Goal: Task Accomplishment & Management: Manage account settings

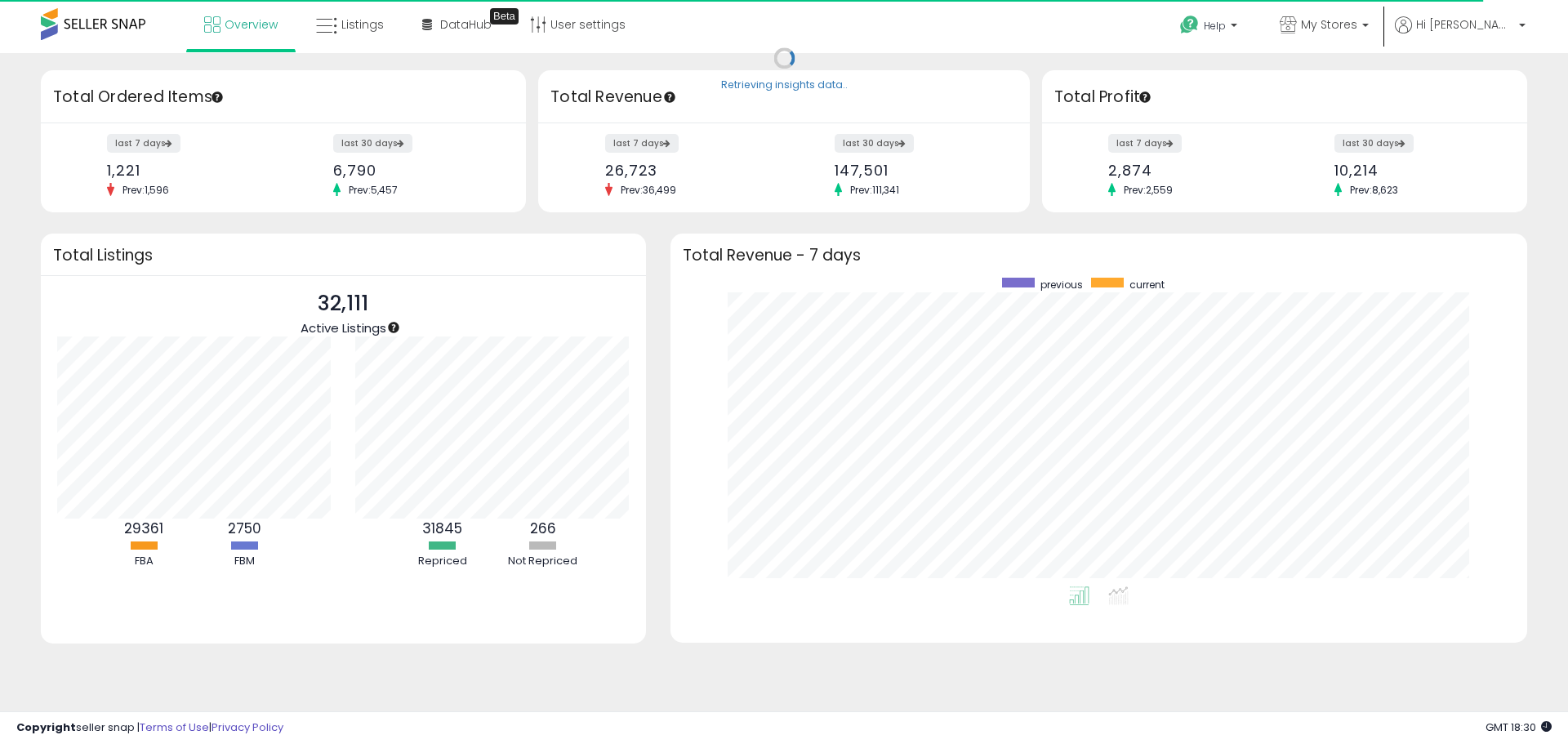
scroll to position [308, 824]
click at [1382, 144] on label "last 30 days" at bounding box center [1375, 143] width 80 height 20
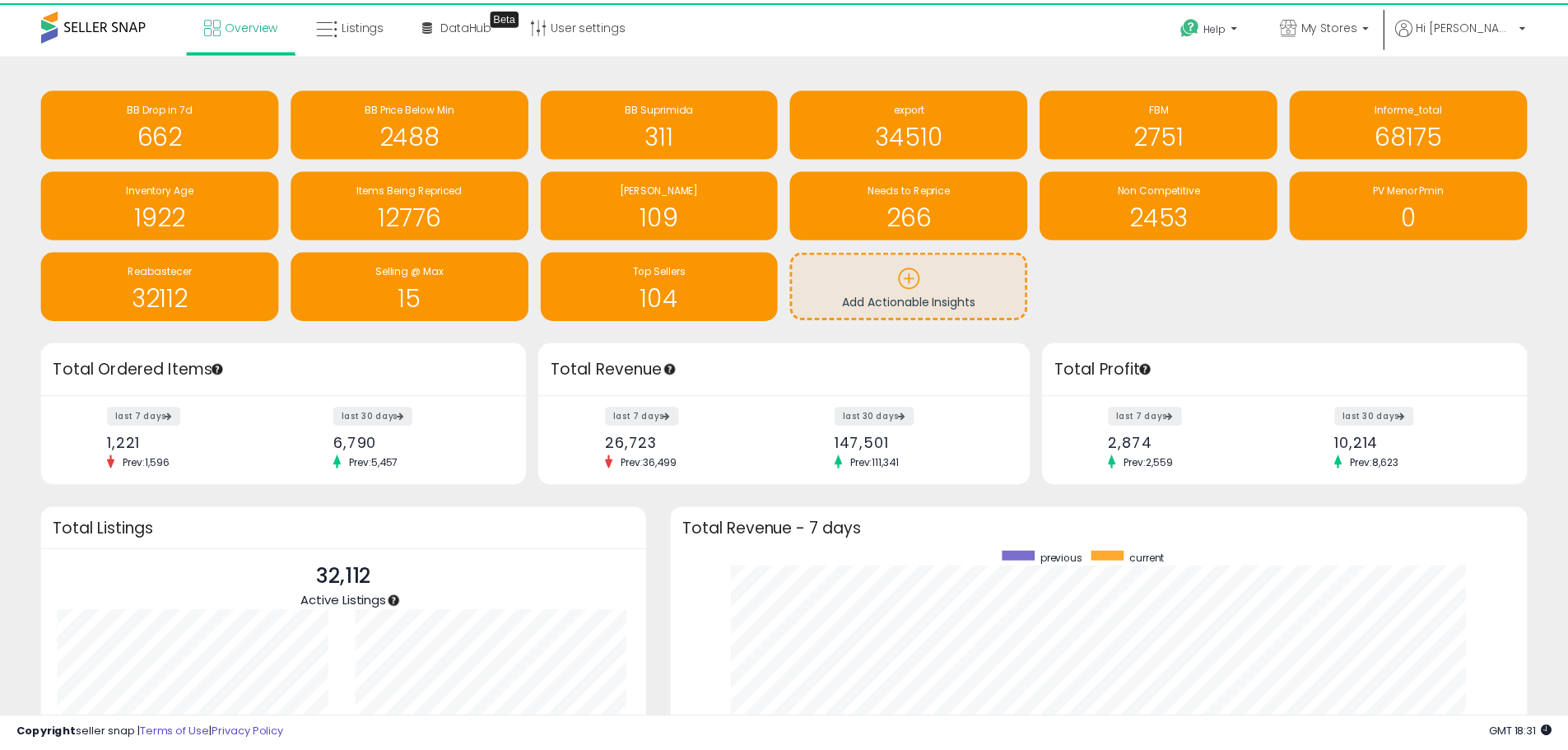
scroll to position [822631, 822346]
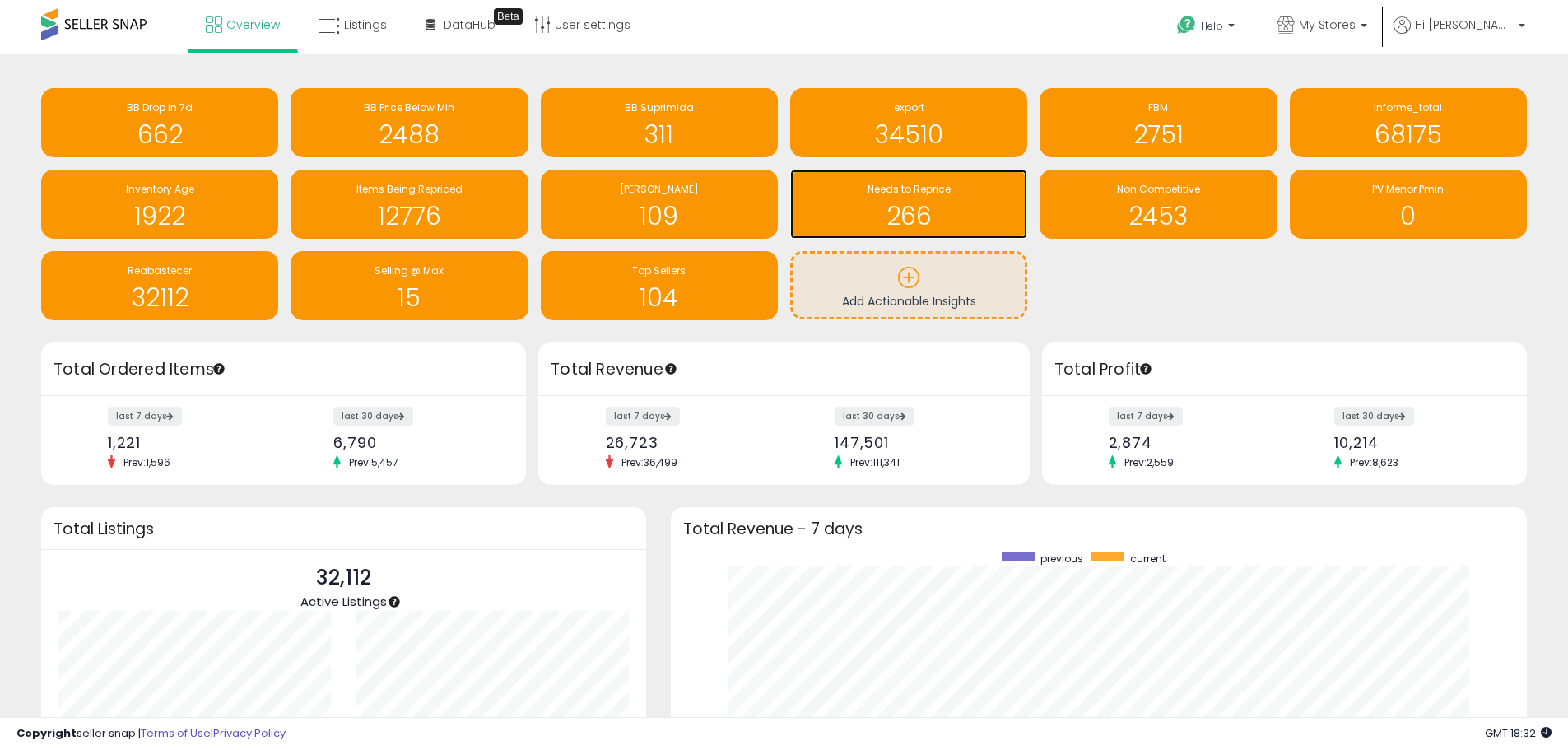
click at [893, 203] on h1 "266" at bounding box center [909, 216] width 220 height 27
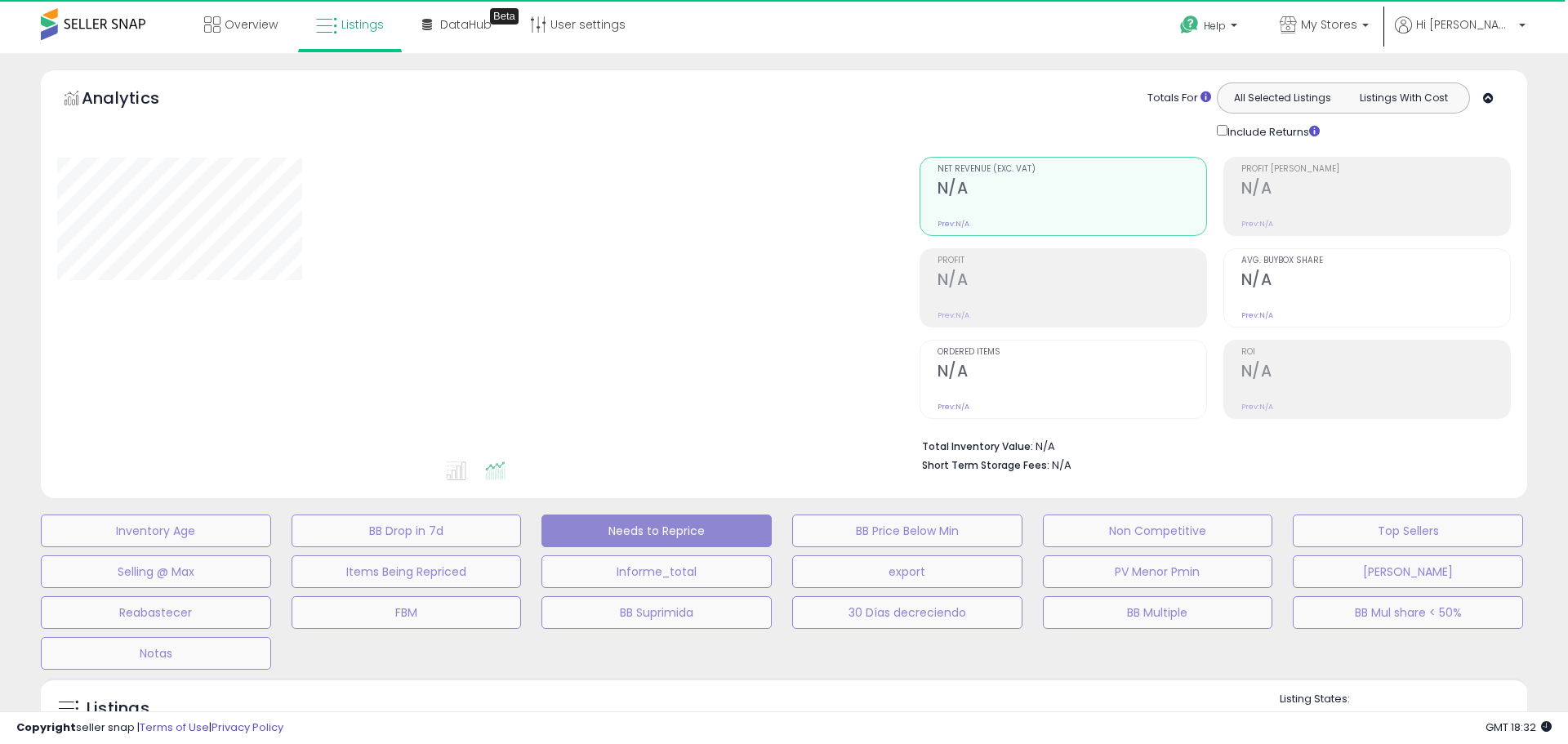
select select "**"
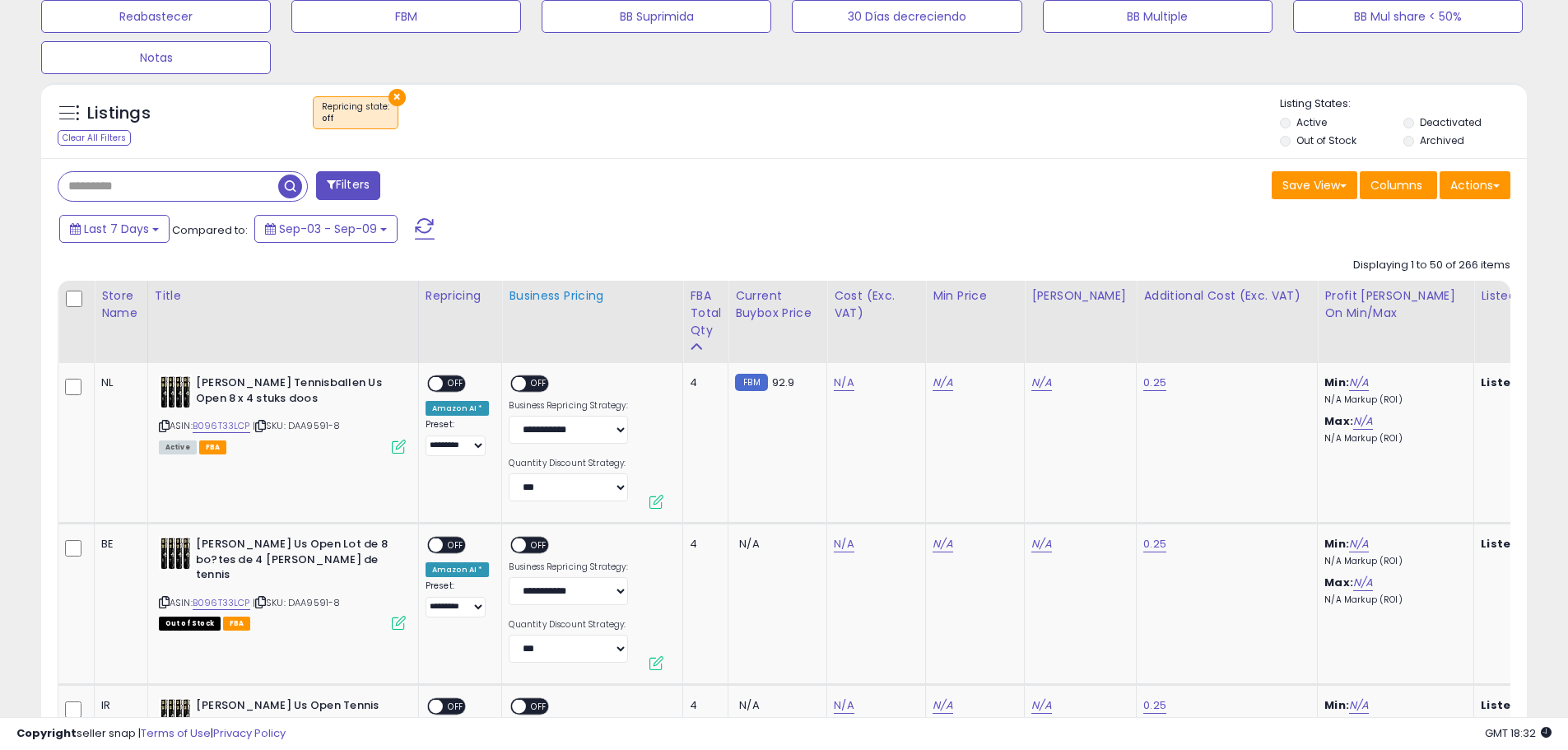
scroll to position [576, 0]
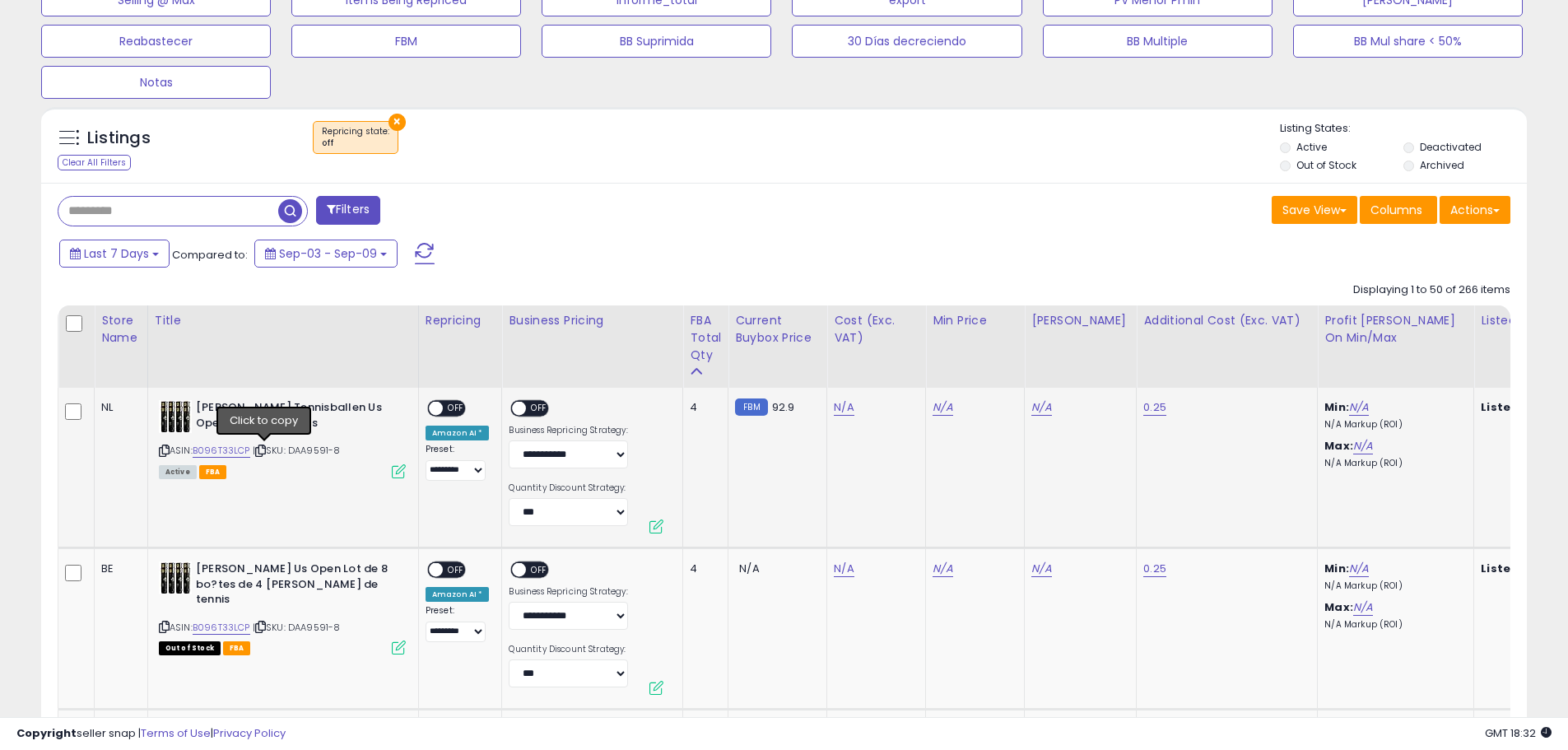
click at [266, 450] on icon at bounding box center [260, 450] width 11 height 9
click at [842, 409] on link "N/A" at bounding box center [844, 406] width 19 height 16
type input "**"
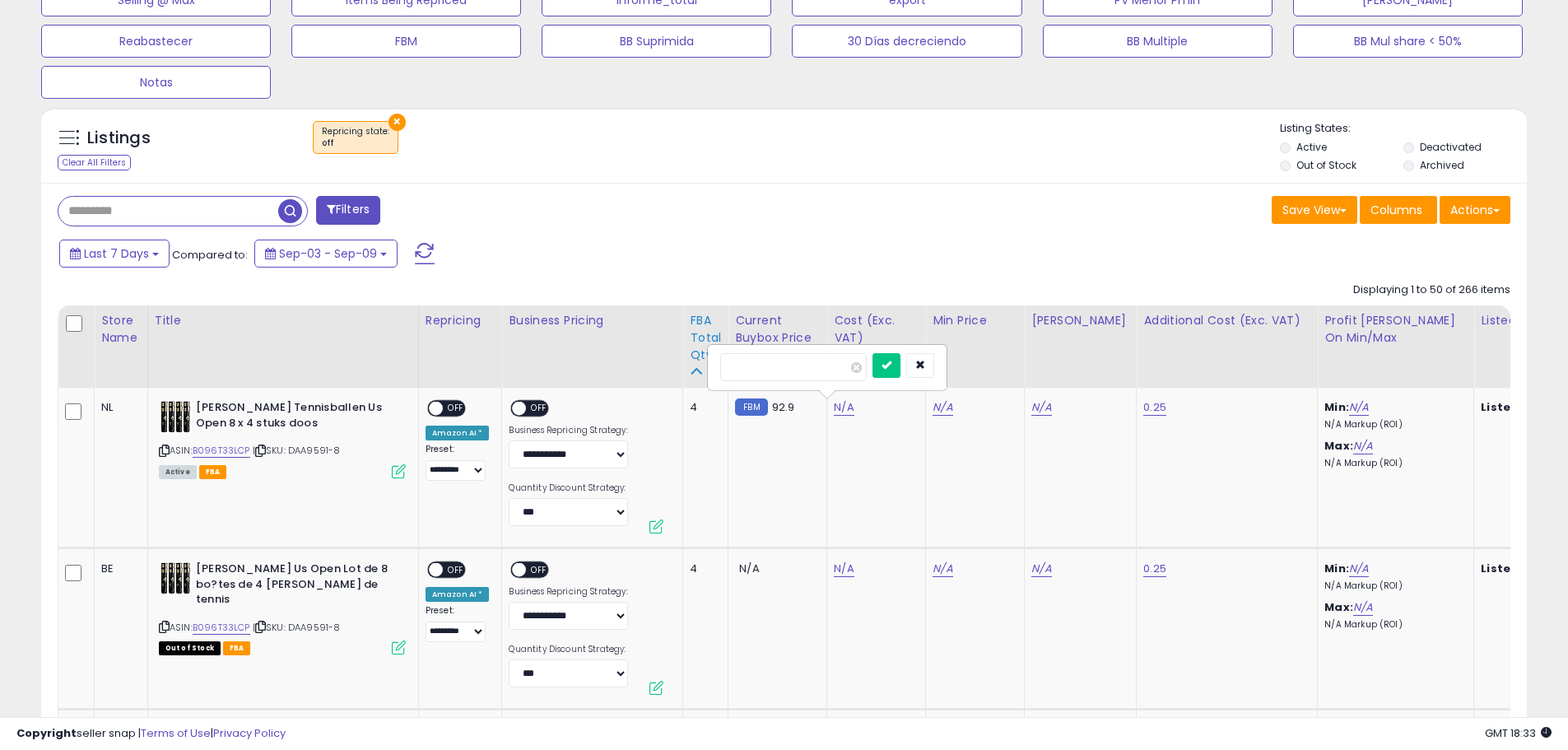
drag, startPoint x: 780, startPoint y: 365, endPoint x: 701, endPoint y: 378, distance: 80.1
type input "*****"
click at [891, 363] on icon "submit" at bounding box center [886, 365] width 10 height 10
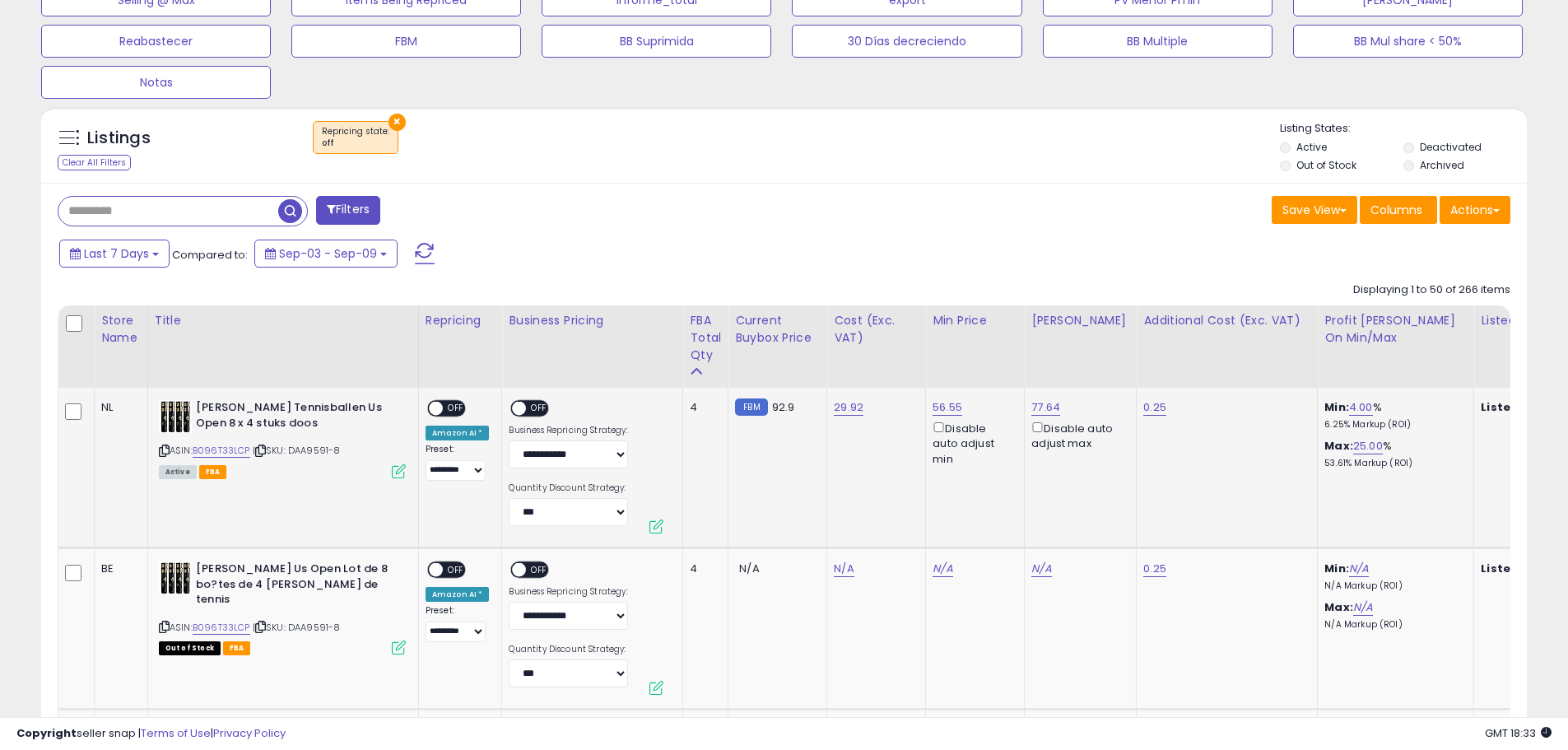
click at [457, 407] on span "OFF" at bounding box center [456, 408] width 26 height 14
click at [533, 410] on span "OFF" at bounding box center [540, 408] width 26 height 14
click at [845, 569] on link "N/A" at bounding box center [844, 569] width 19 height 16
click at [813, 522] on input "number" at bounding box center [794, 528] width 147 height 28
type input "*****"
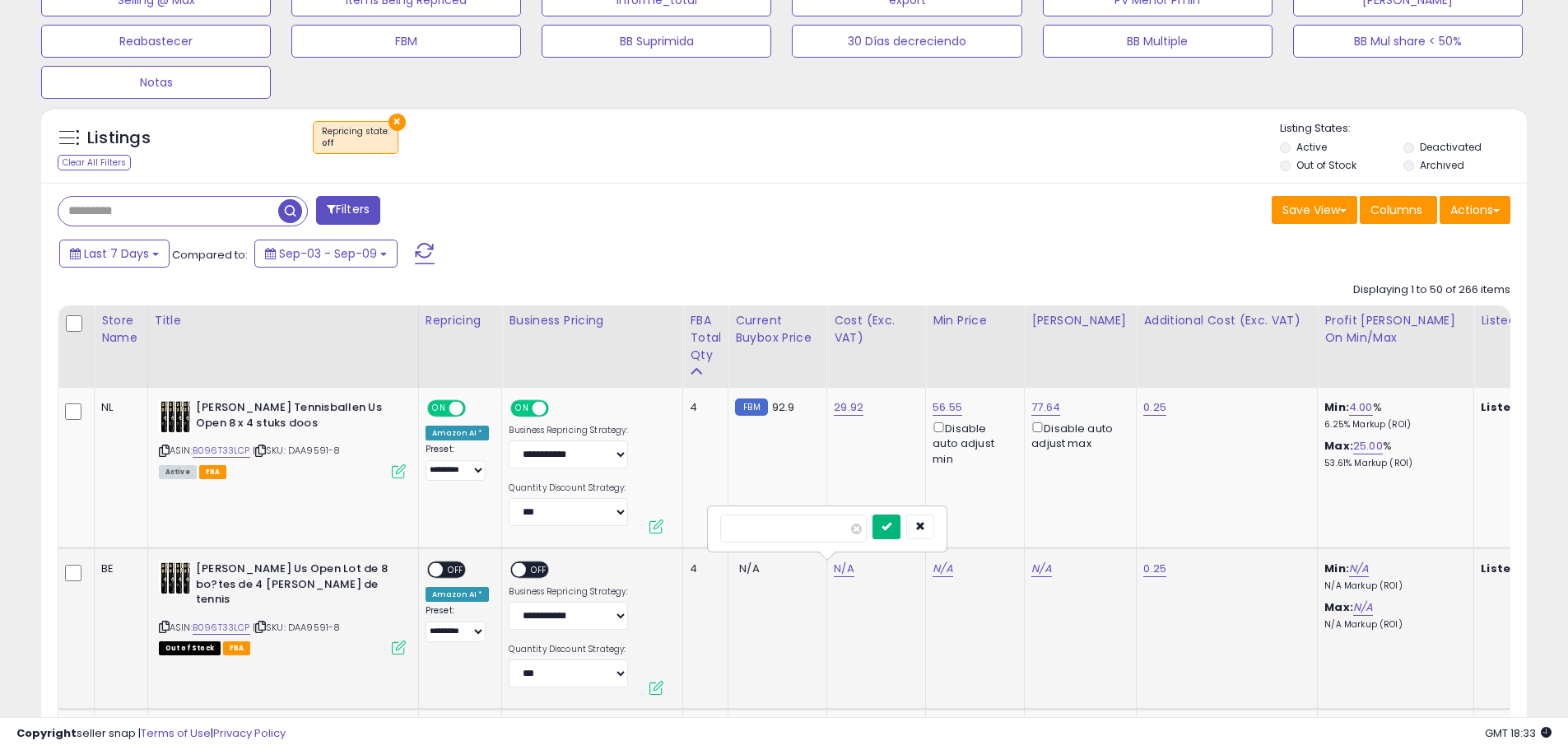
click at [901, 527] on button "submit" at bounding box center [886, 527] width 28 height 25
click at [453, 571] on span "OFF" at bounding box center [456, 569] width 26 height 14
click at [535, 570] on span "OFF" at bounding box center [540, 569] width 26 height 14
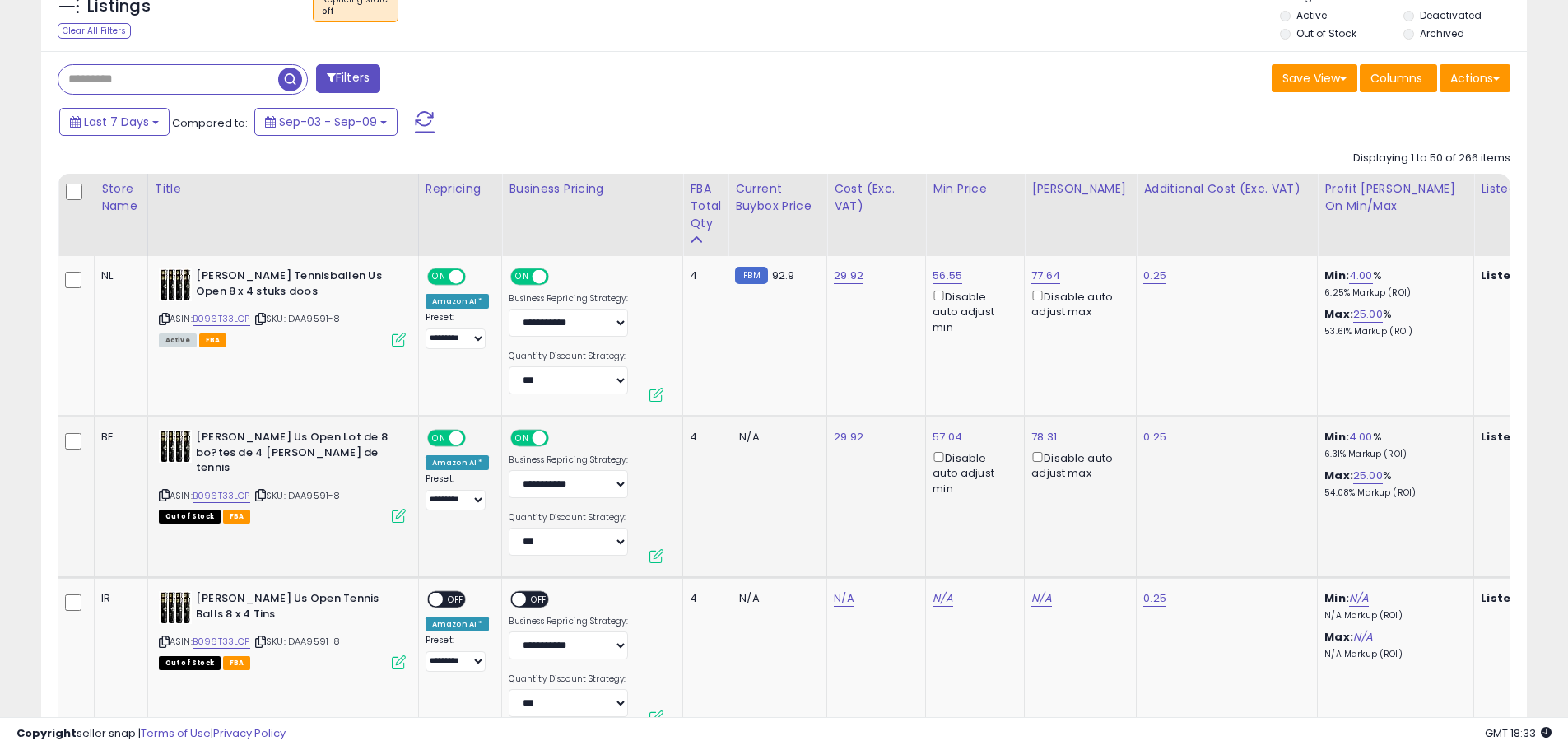
scroll to position [740, 0]
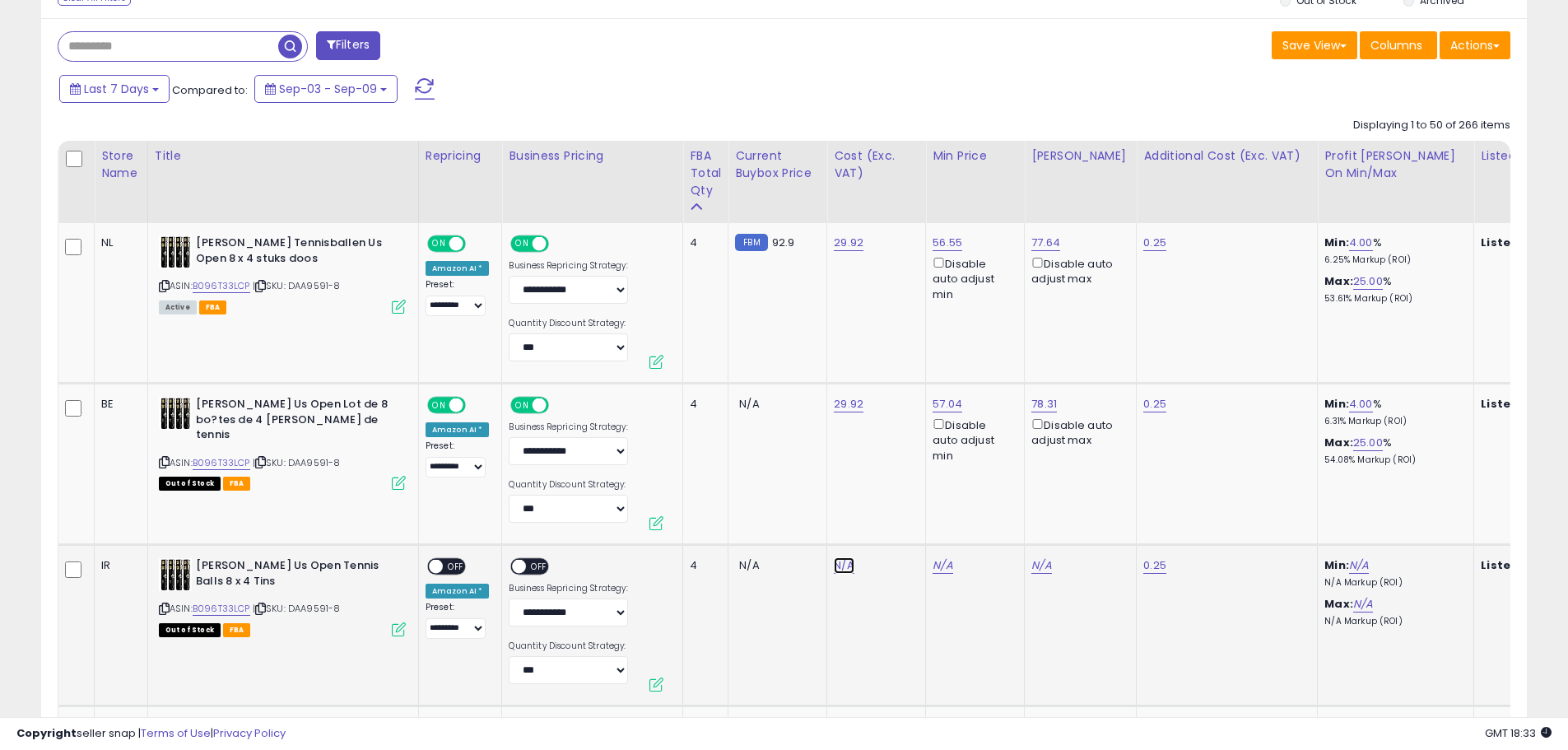
click at [838, 570] on link "N/A" at bounding box center [844, 565] width 19 height 16
type input "*****"
click at [891, 523] on icon "submit" at bounding box center [886, 522] width 10 height 10
click at [451, 568] on span "OFF" at bounding box center [456, 567] width 26 height 14
click at [532, 567] on span "OFF" at bounding box center [540, 567] width 26 height 14
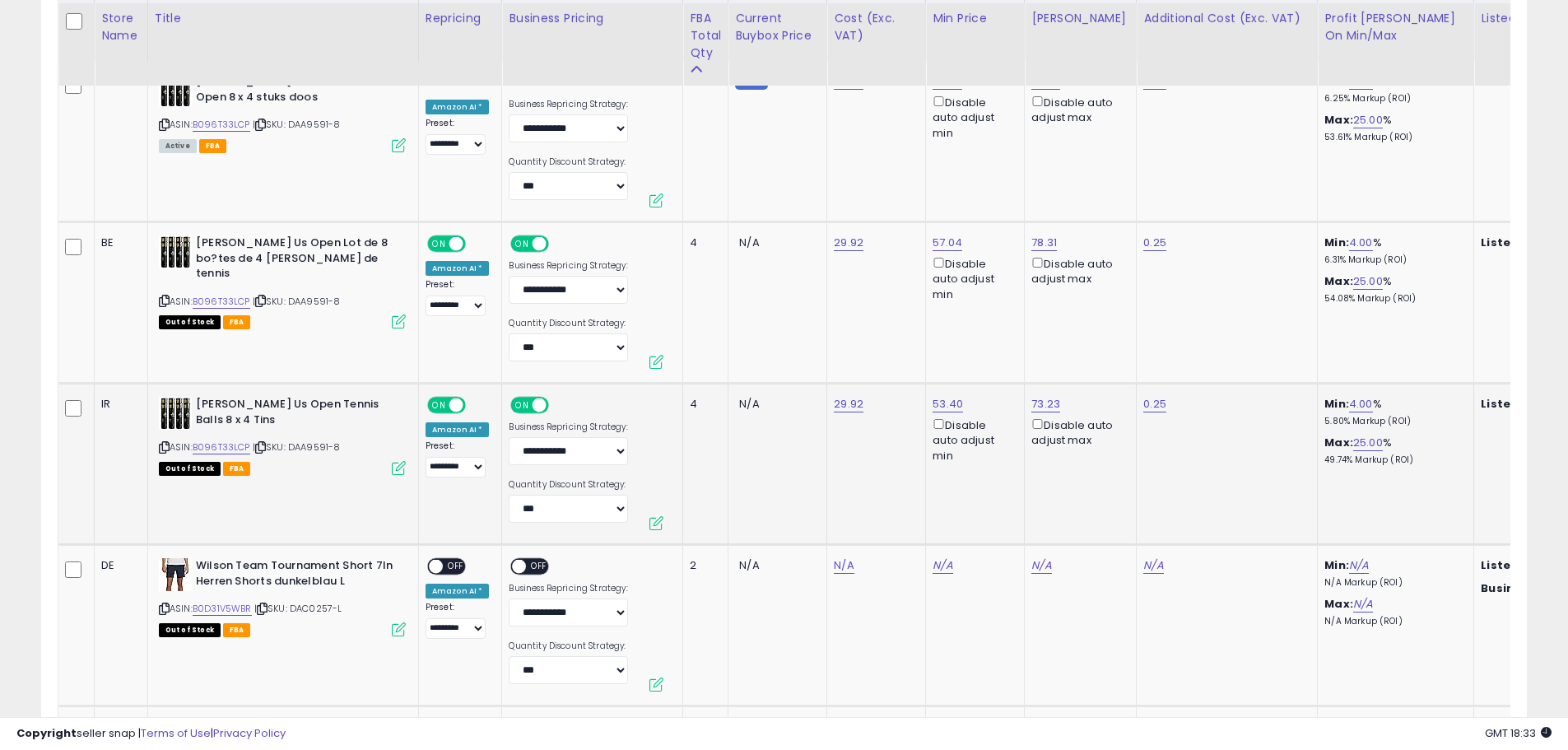
scroll to position [905, 0]
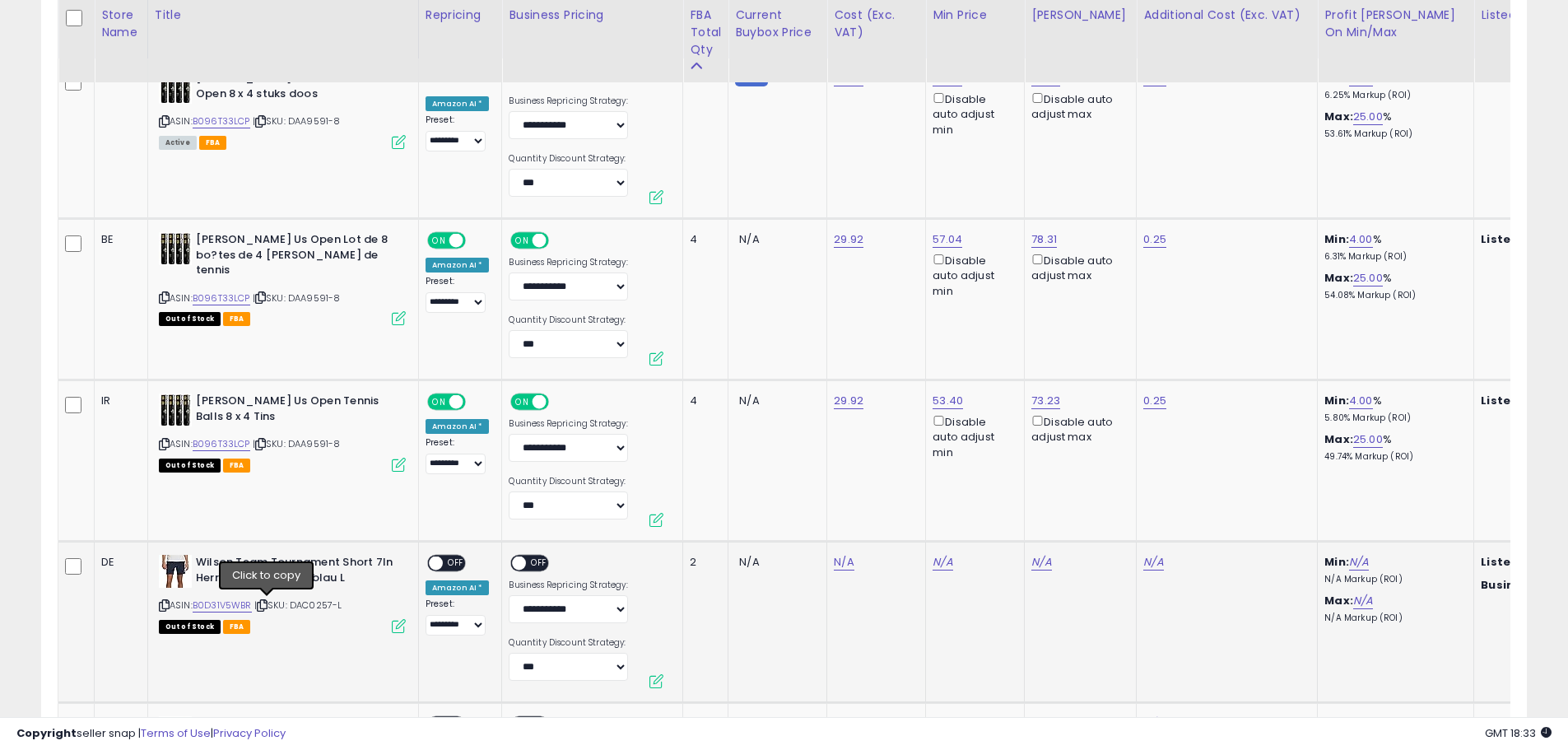
click at [266, 605] on icon at bounding box center [262, 604] width 11 height 9
click at [844, 557] on link "N/A" at bounding box center [844, 562] width 19 height 16
type input "**"
type input "****"
click at [901, 522] on button "submit" at bounding box center [886, 520] width 28 height 25
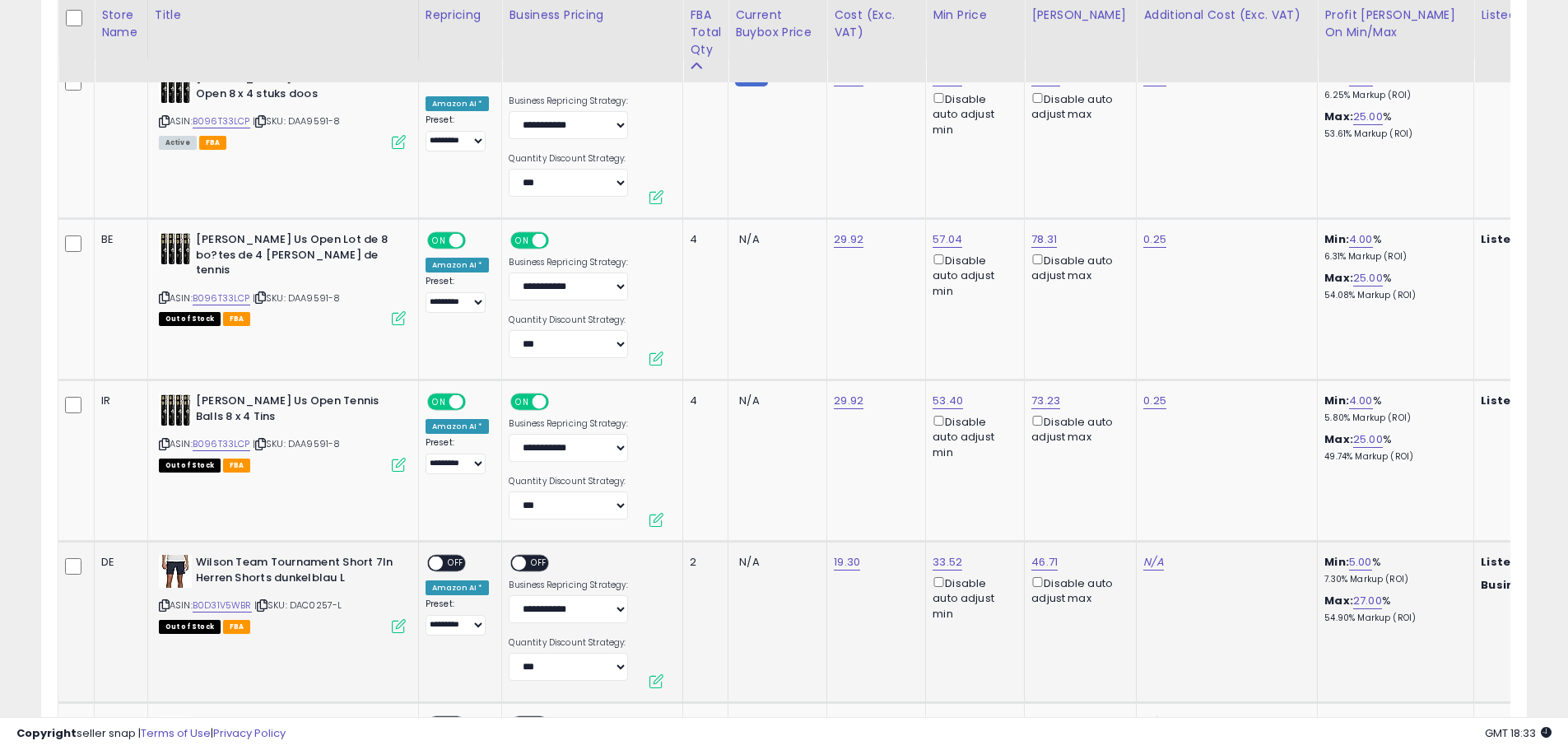
click at [452, 567] on span "OFF" at bounding box center [456, 563] width 26 height 14
click at [533, 564] on span "OFF" at bounding box center [540, 563] width 26 height 14
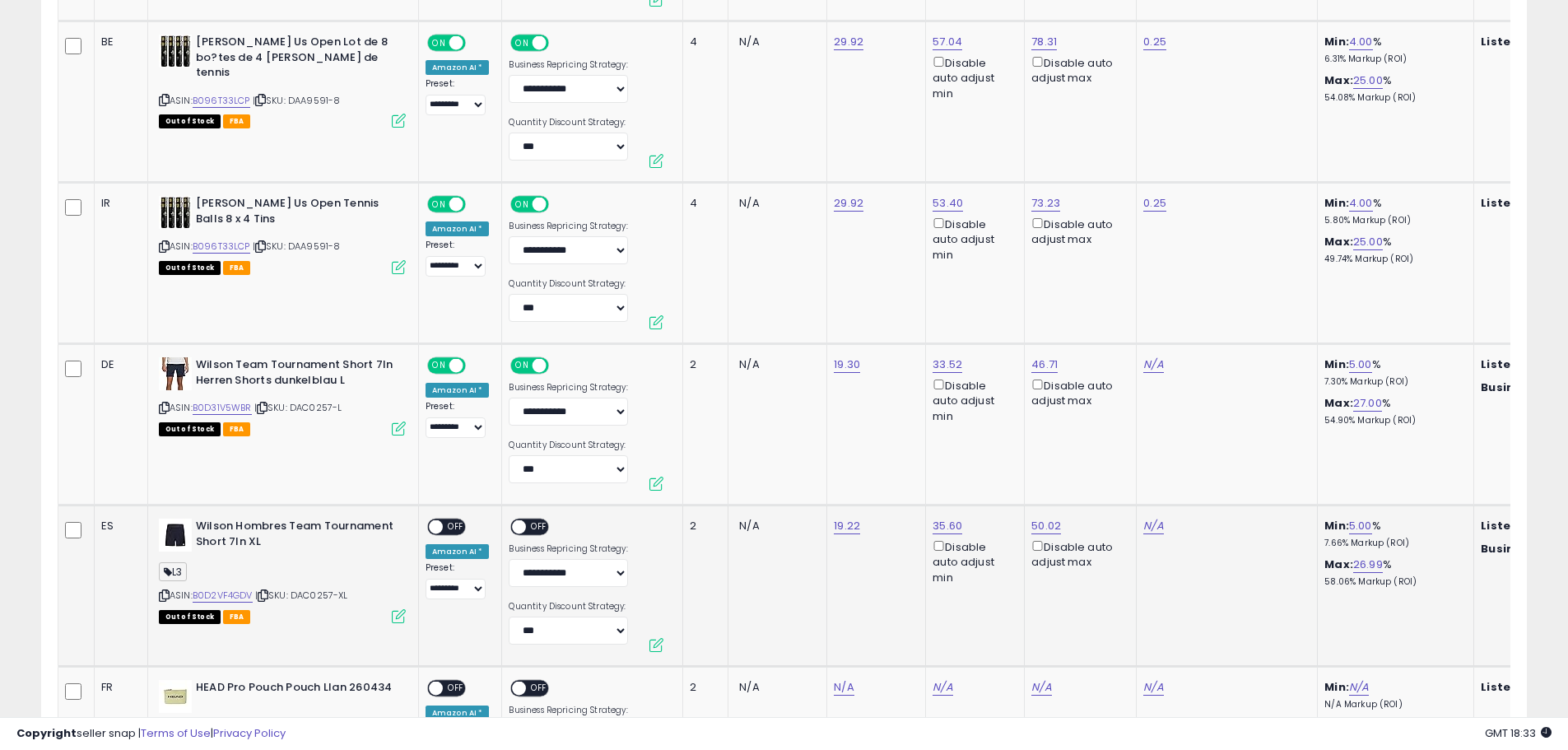
scroll to position [1153, 0]
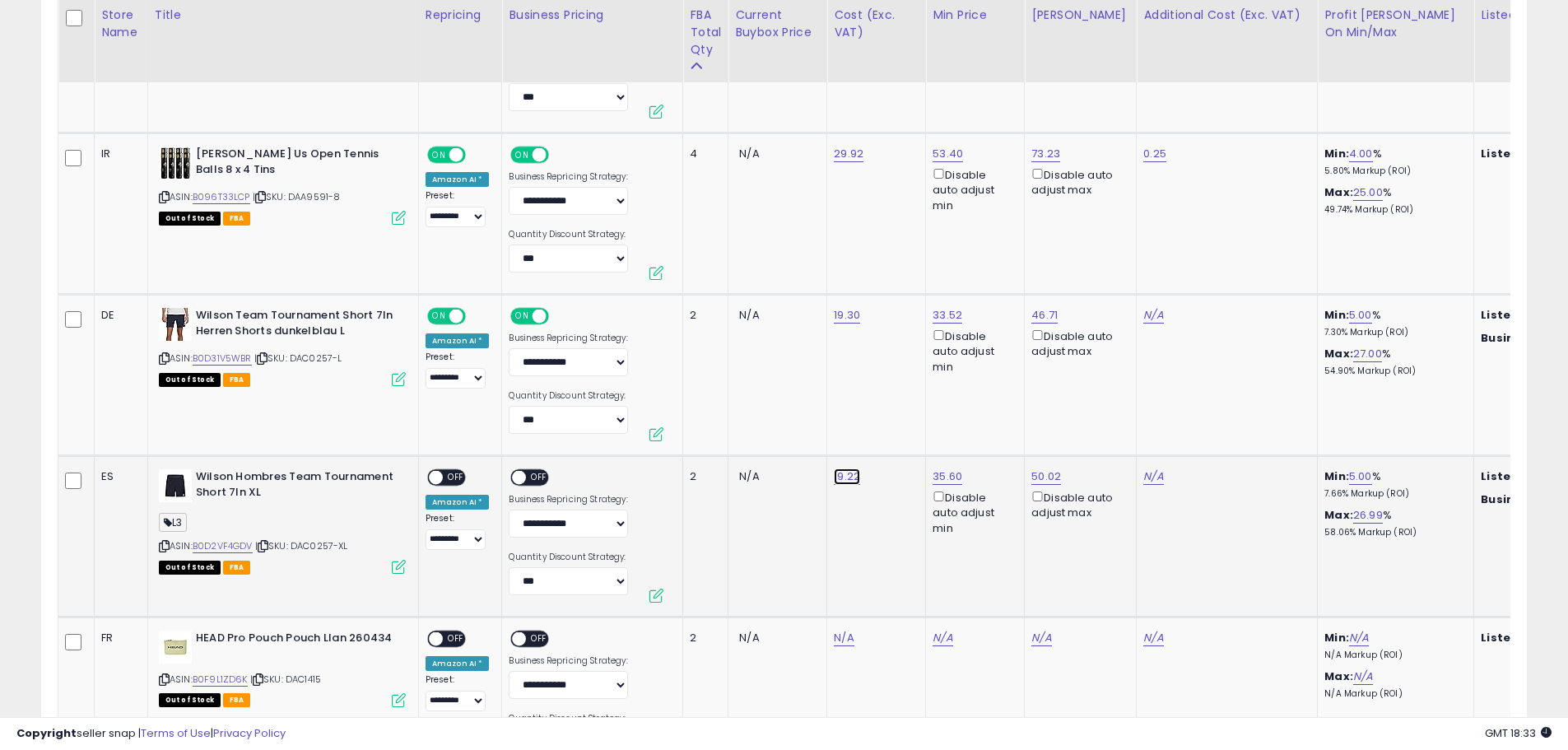
click at [843, 477] on link "19.22" at bounding box center [847, 476] width 26 height 16
type input "*"
type input "**"
type input "****"
click at [894, 438] on icon "submit" at bounding box center [889, 433] width 10 height 10
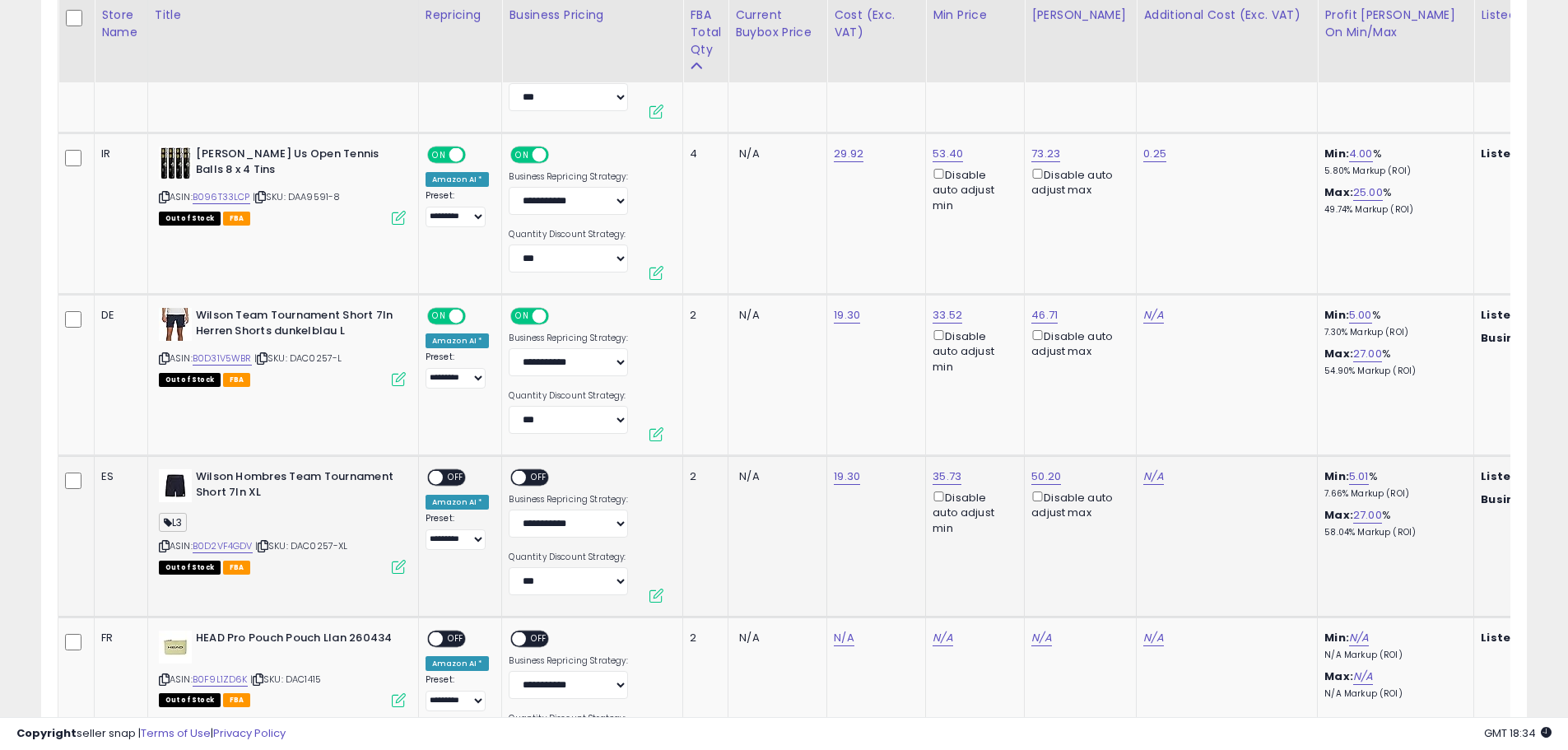
click at [453, 480] on span "OFF" at bounding box center [456, 478] width 26 height 14
click at [534, 473] on span "OFF" at bounding box center [540, 478] width 26 height 14
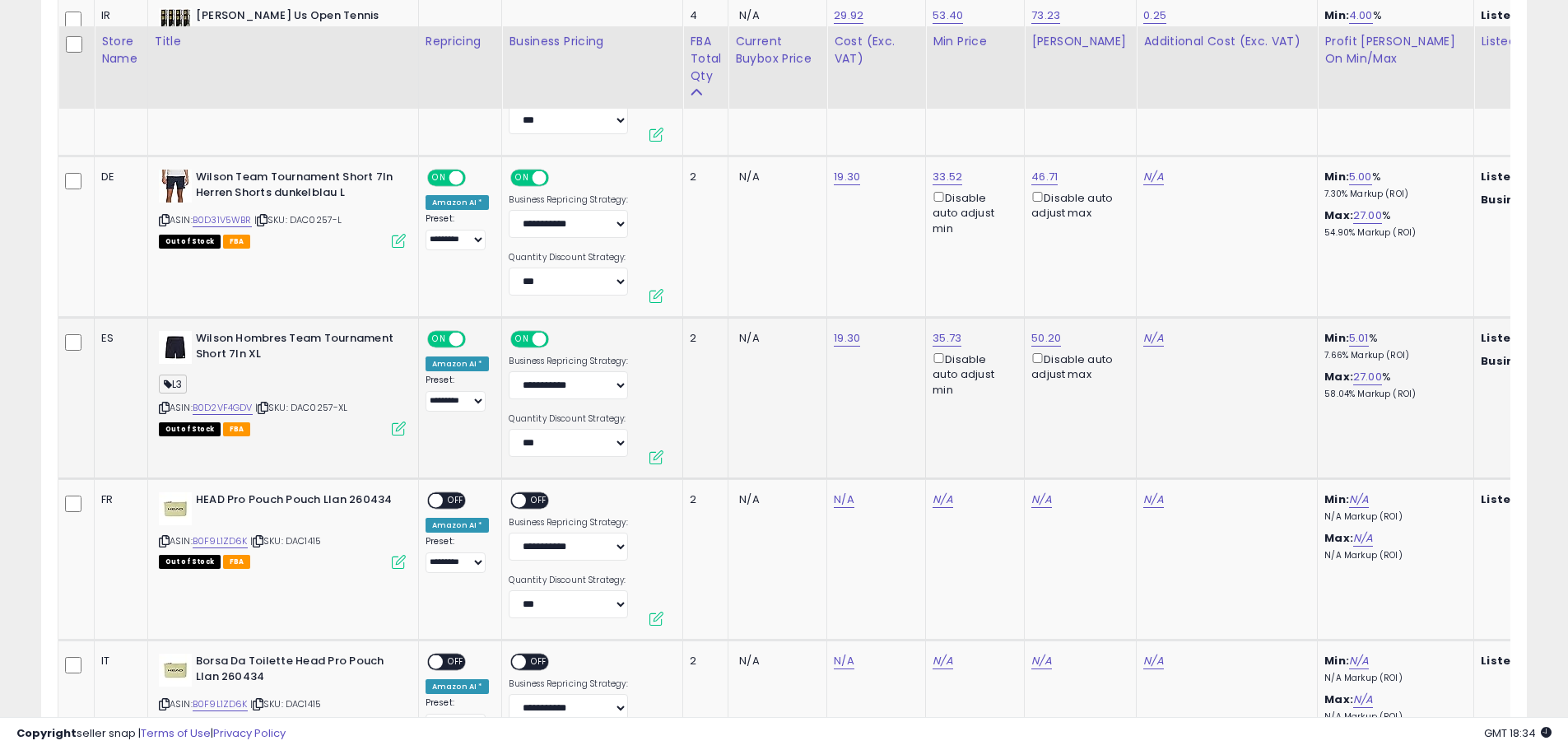
scroll to position [1317, 0]
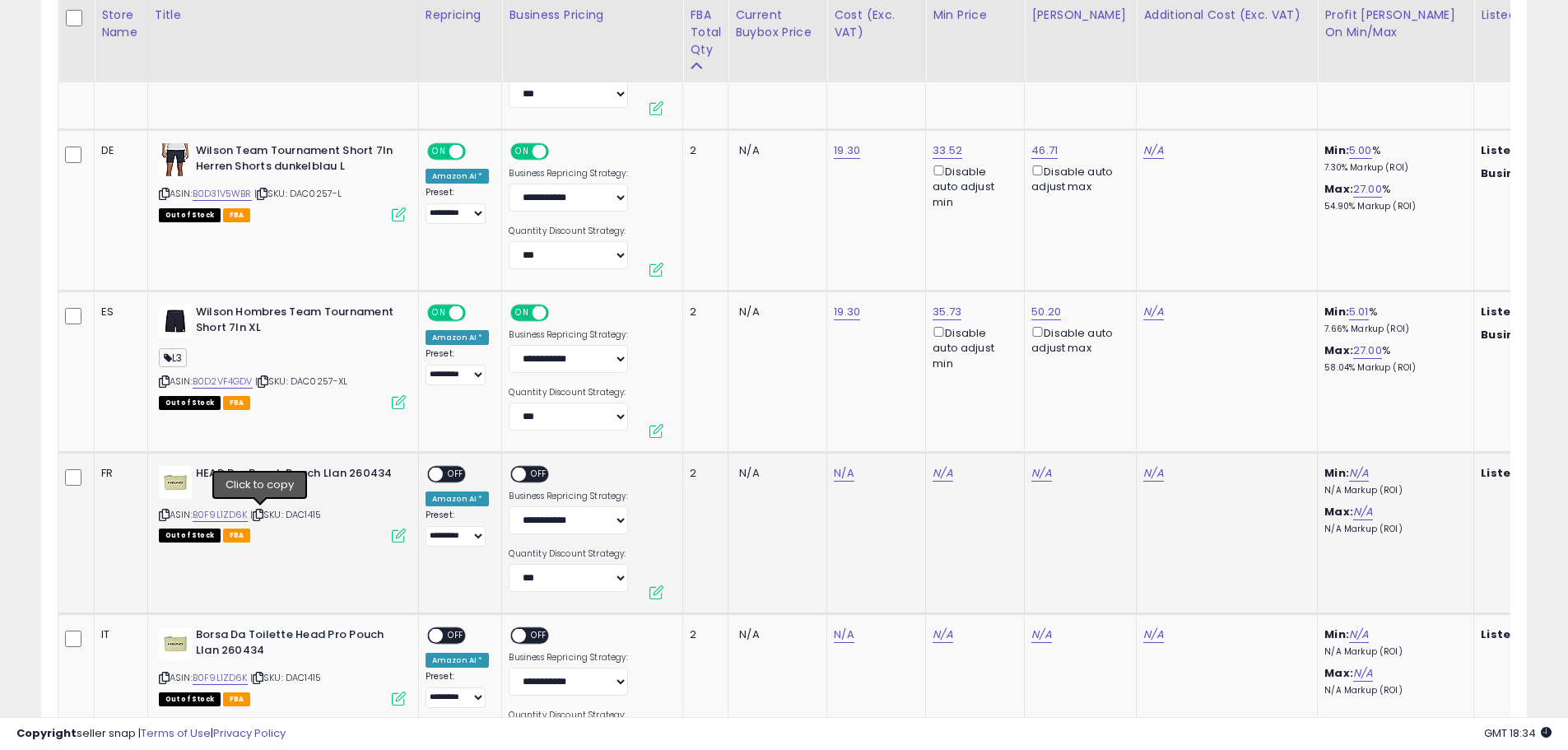
click at [261, 514] on icon at bounding box center [258, 514] width 11 height 9
click at [834, 477] on link "N/A" at bounding box center [844, 473] width 19 height 16
type input "*"
type input "****"
click at [891, 435] on icon "submit" at bounding box center [886, 431] width 10 height 10
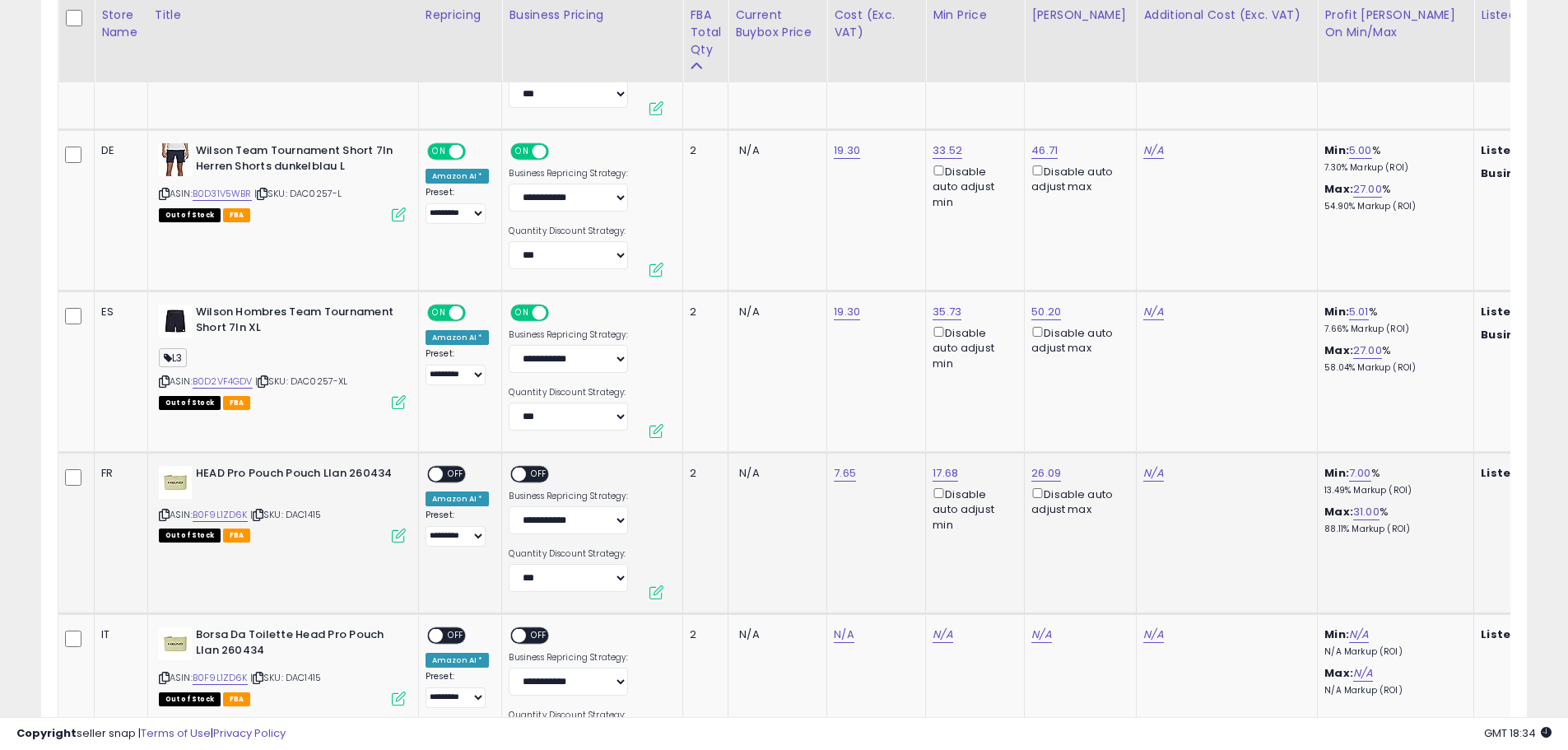
click at [457, 475] on span "OFF" at bounding box center [456, 474] width 26 height 14
click at [539, 477] on span "OFF" at bounding box center [540, 474] width 26 height 14
click at [840, 636] on link "N/A" at bounding box center [844, 634] width 19 height 16
type input "*"
type input "****"
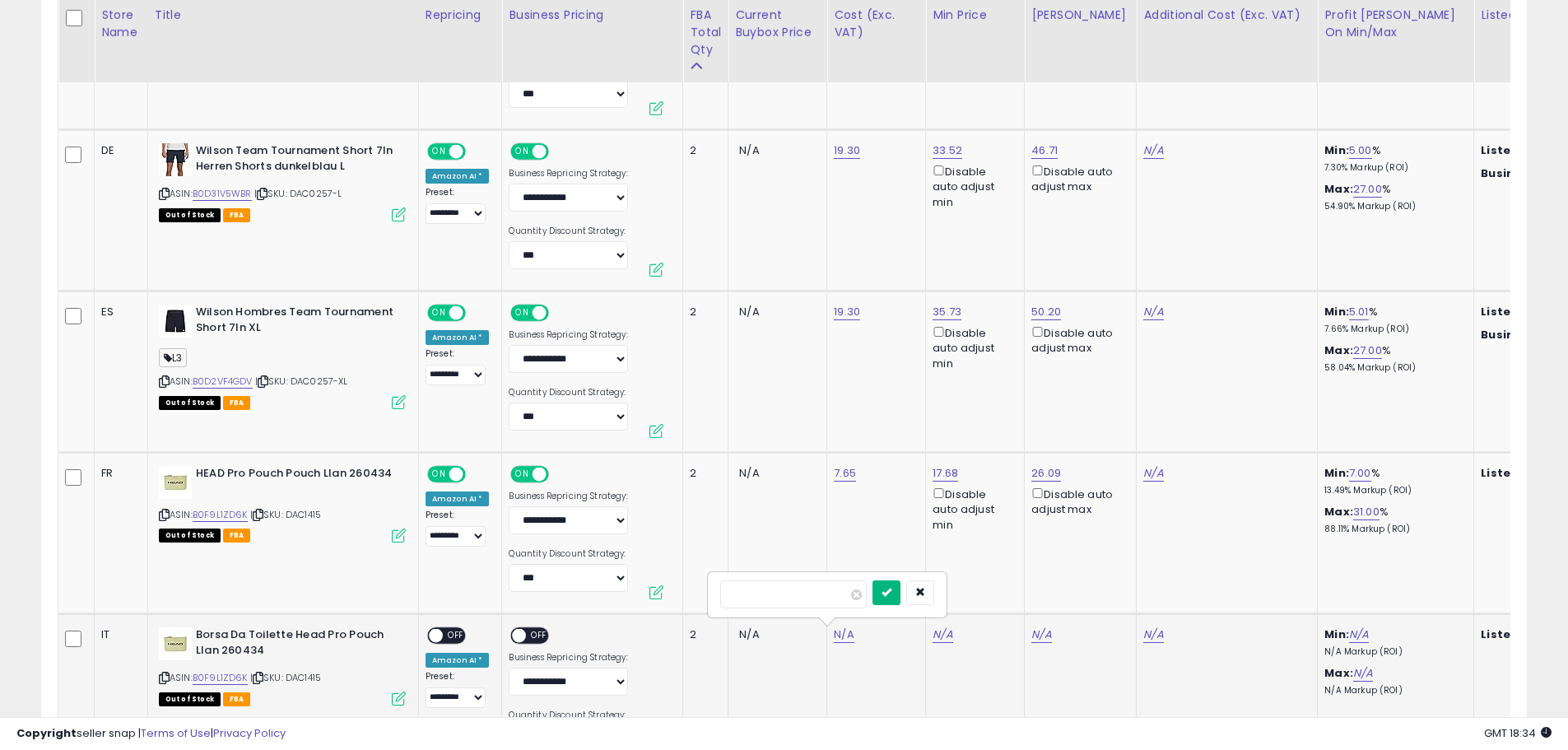
click at [901, 583] on button "submit" at bounding box center [886, 593] width 28 height 25
click at [535, 639] on span "OFF" at bounding box center [540, 635] width 26 height 14
click at [454, 639] on span "OFF" at bounding box center [456, 635] width 26 height 14
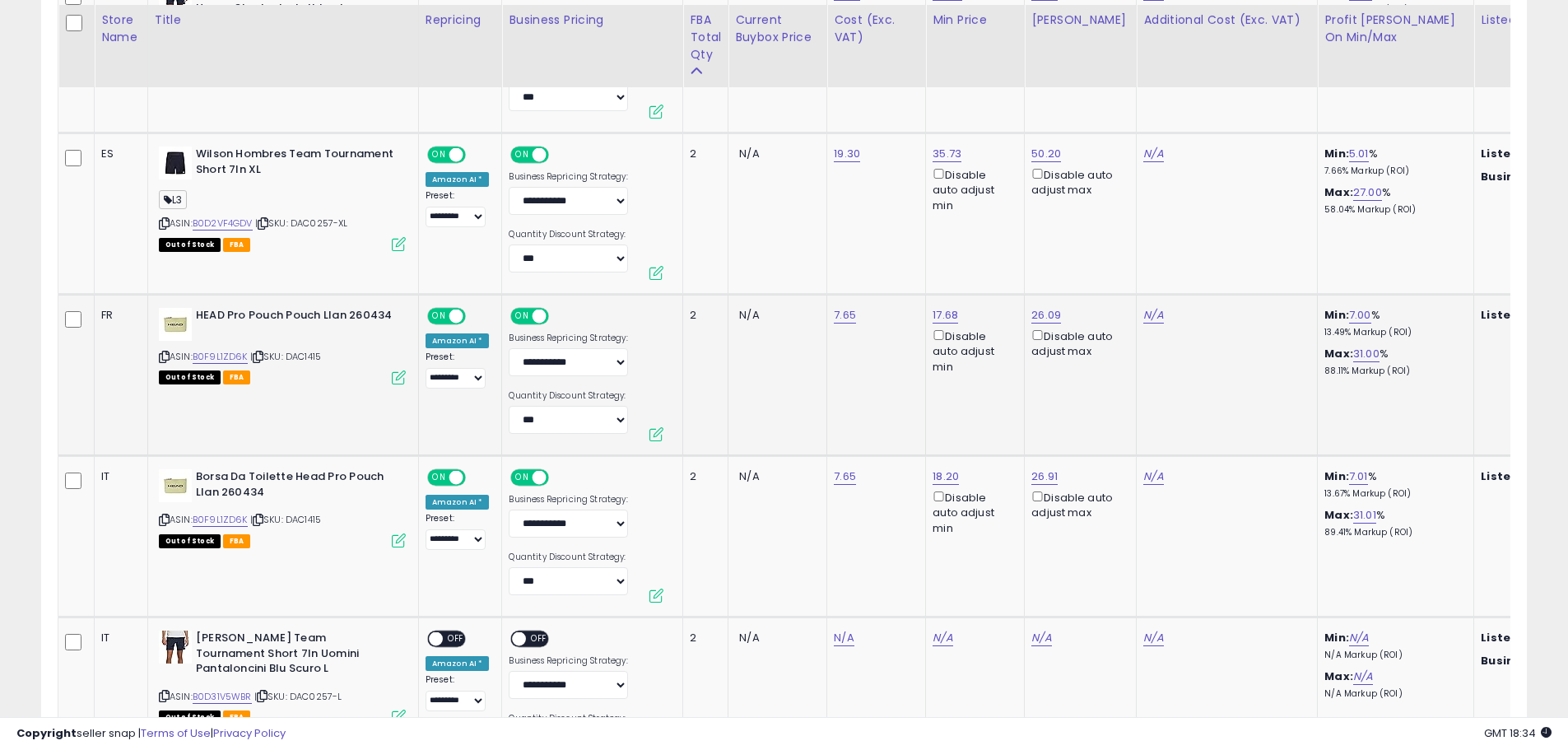
scroll to position [1482, 0]
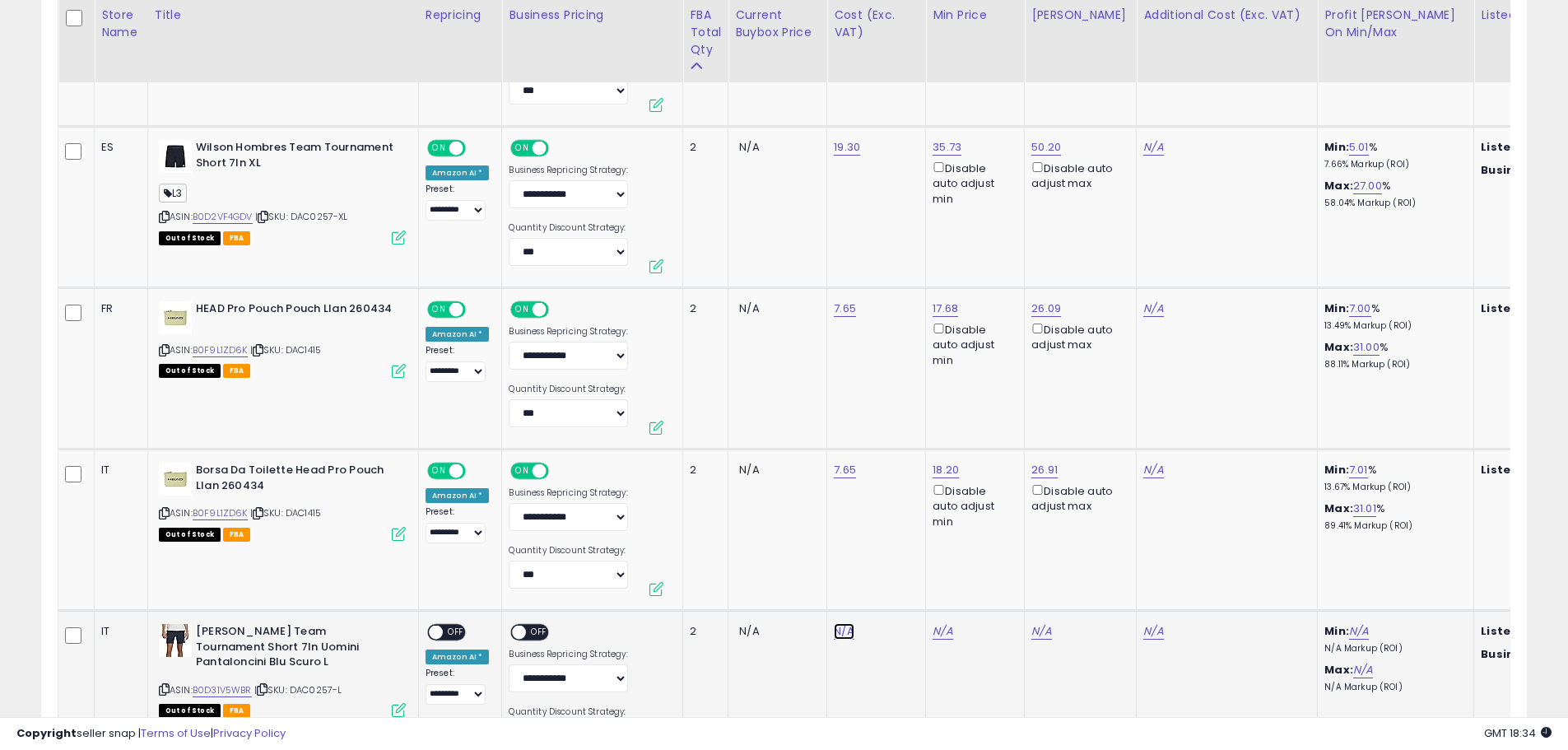
click at [846, 632] on link "N/A" at bounding box center [844, 630] width 19 height 16
type input "**"
type input "****"
click at [891, 587] on icon "submit" at bounding box center [886, 588] width 10 height 10
click at [455, 636] on span "OFF" at bounding box center [456, 632] width 26 height 14
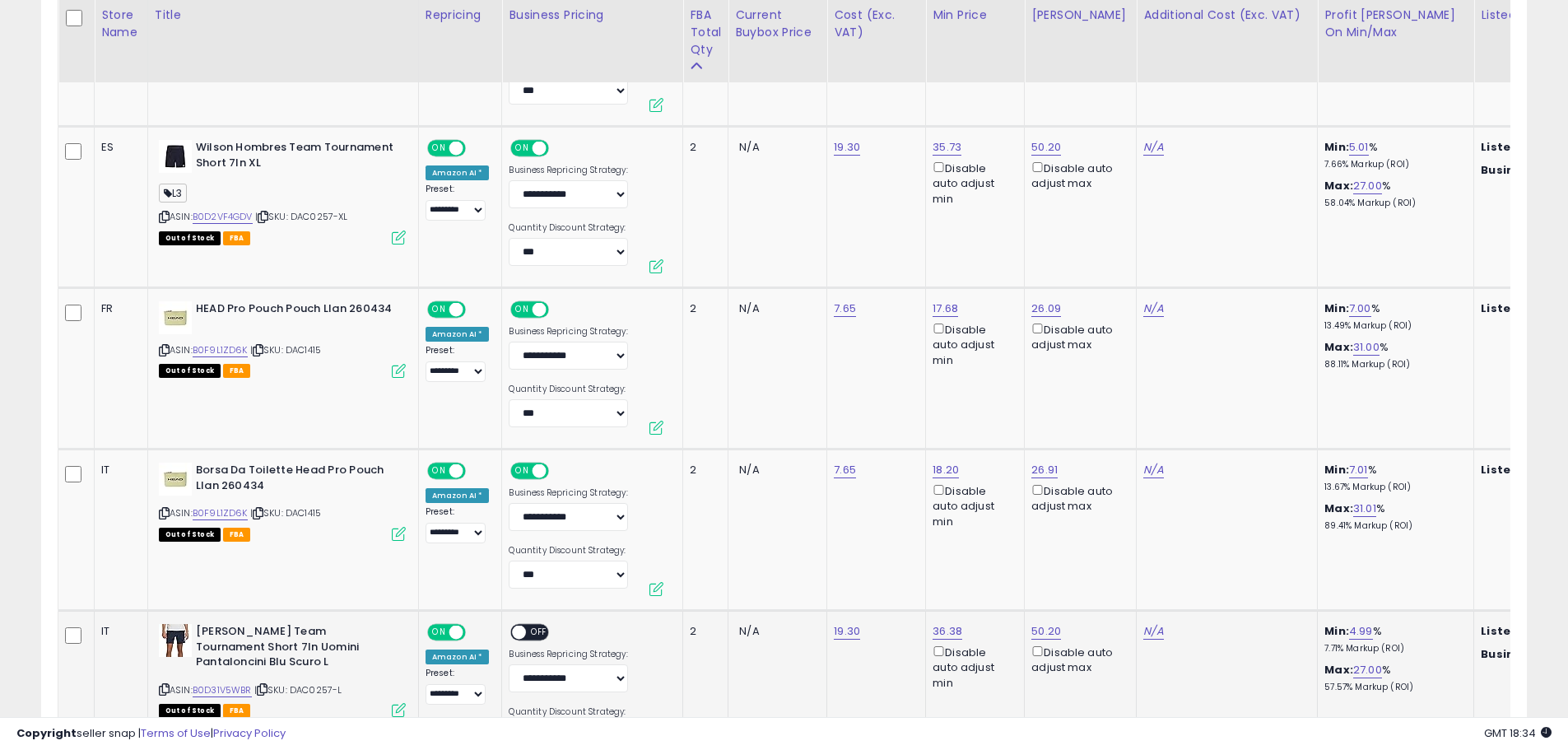
click at [533, 633] on span "OFF" at bounding box center [540, 632] width 26 height 14
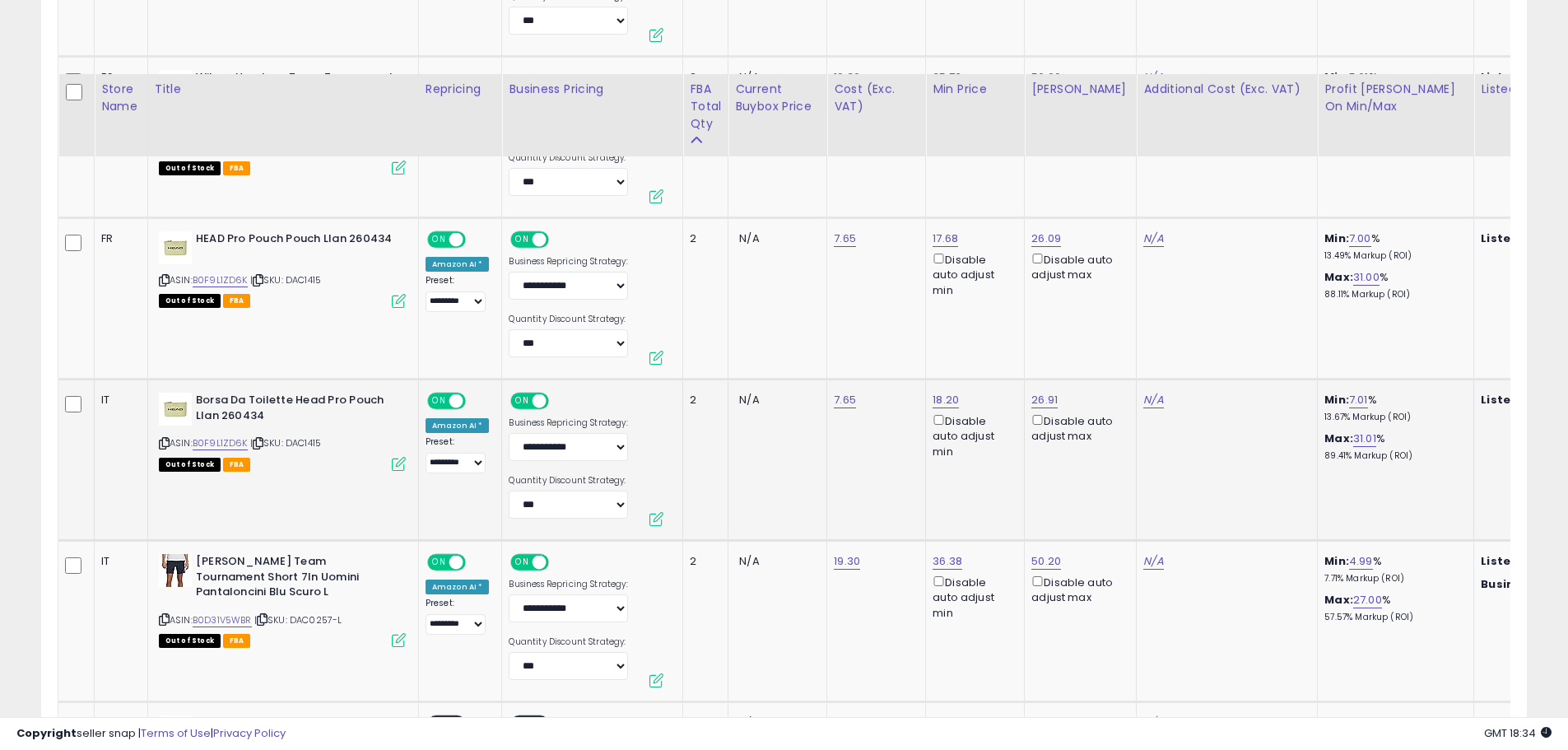
scroll to position [1646, 0]
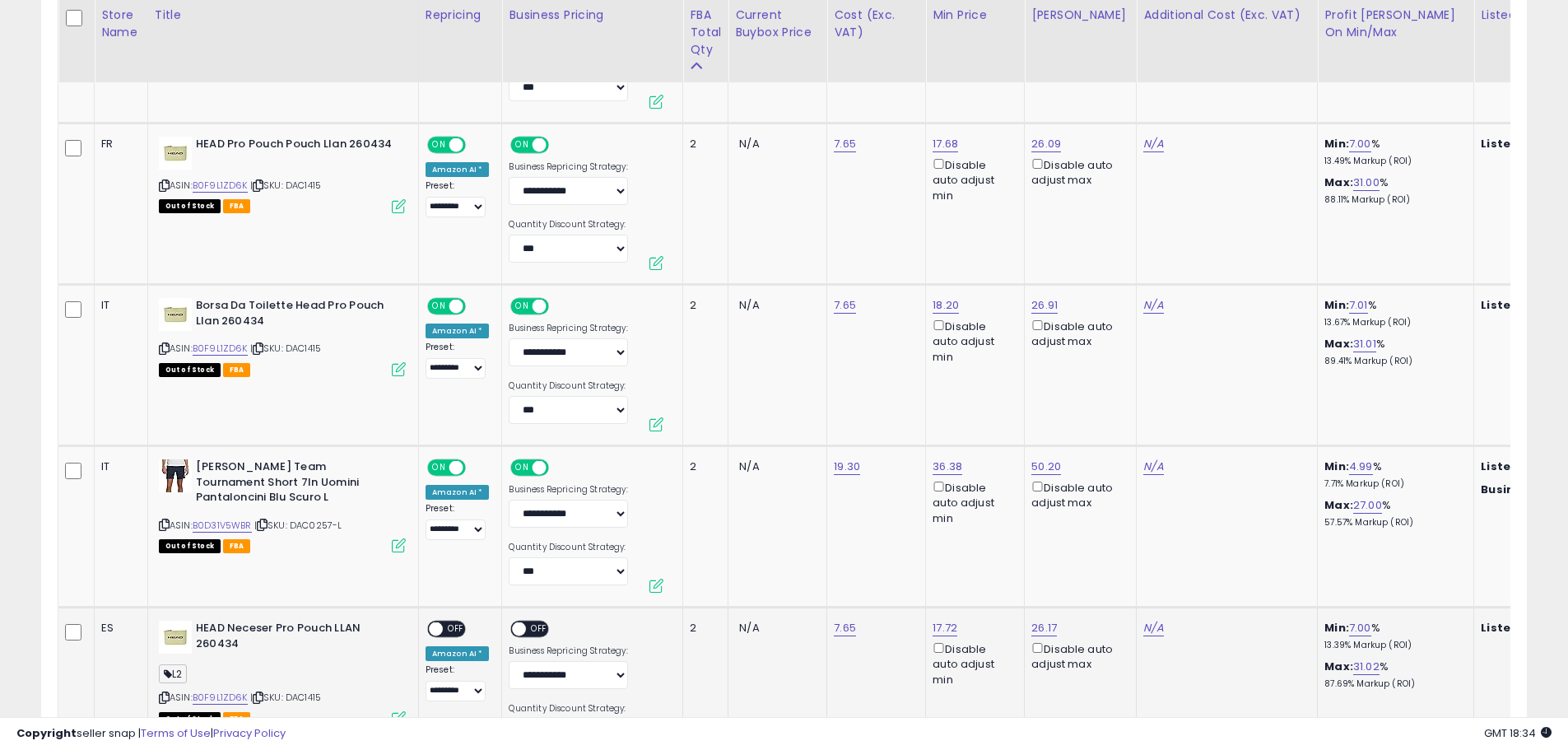
click at [457, 630] on span "OFF" at bounding box center [456, 629] width 26 height 14
click at [533, 631] on span "OFF" at bounding box center [540, 629] width 26 height 14
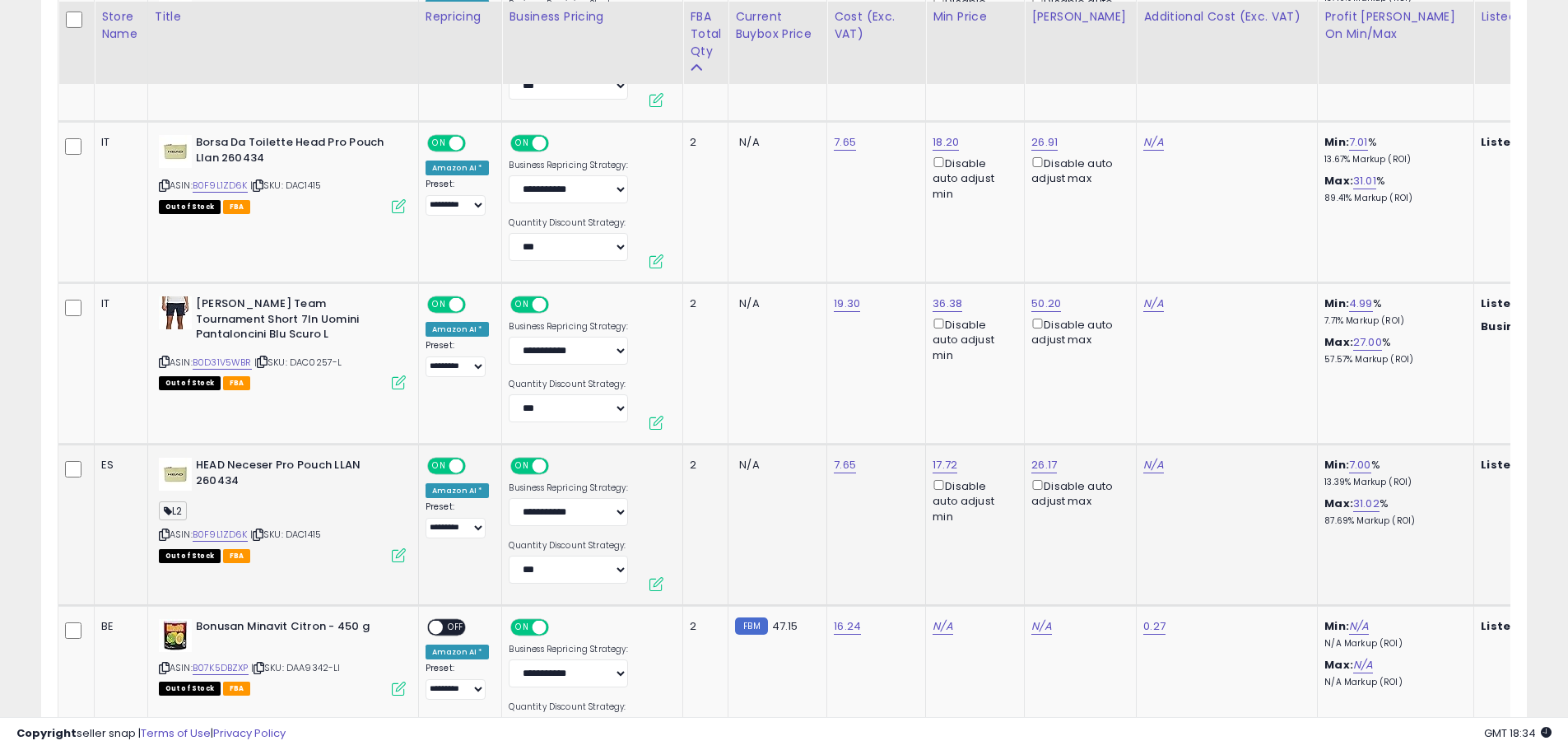
scroll to position [1811, 0]
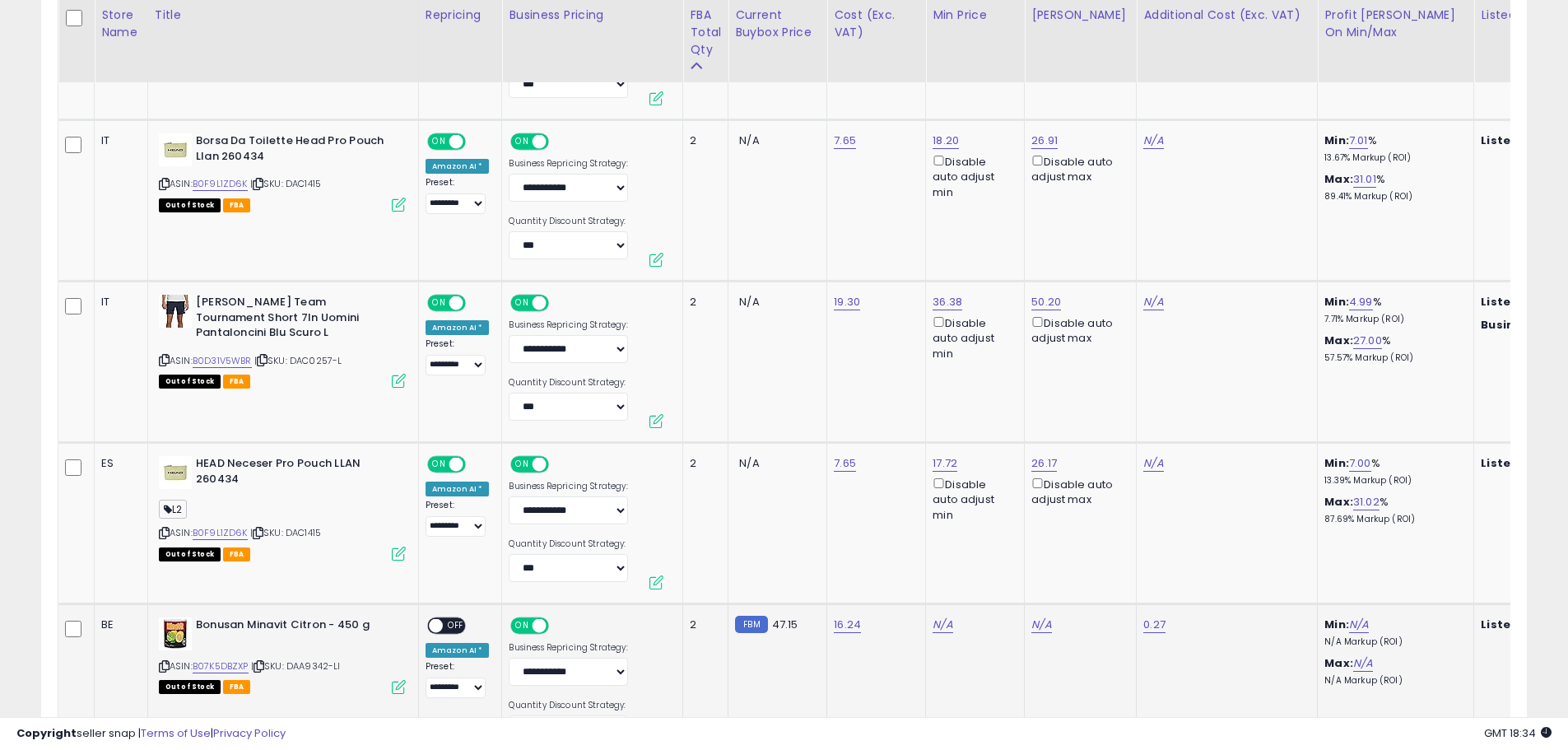
click at [452, 629] on span "OFF" at bounding box center [456, 625] width 26 height 14
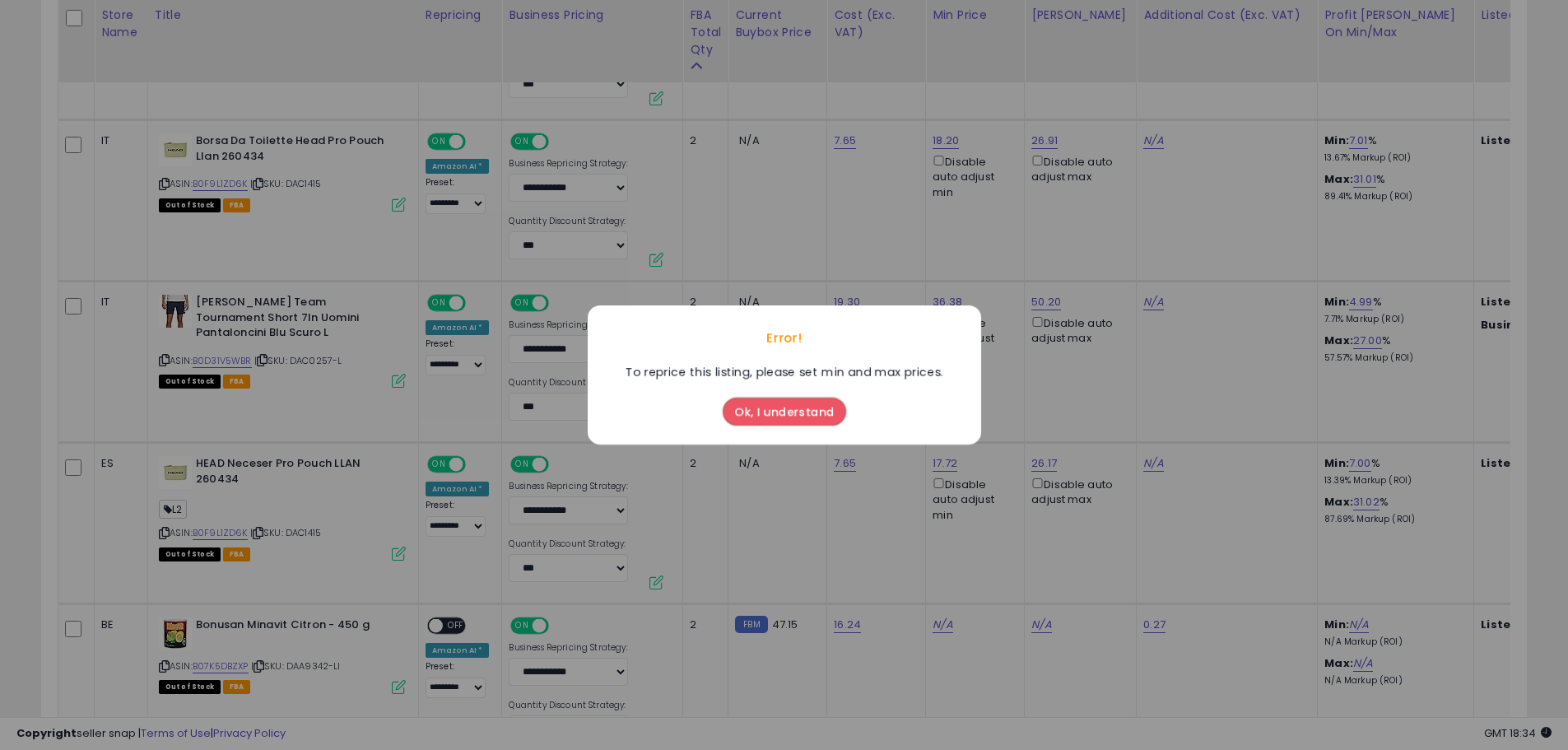
click at [824, 413] on button "Ok, I understand" at bounding box center [785, 411] width 124 height 28
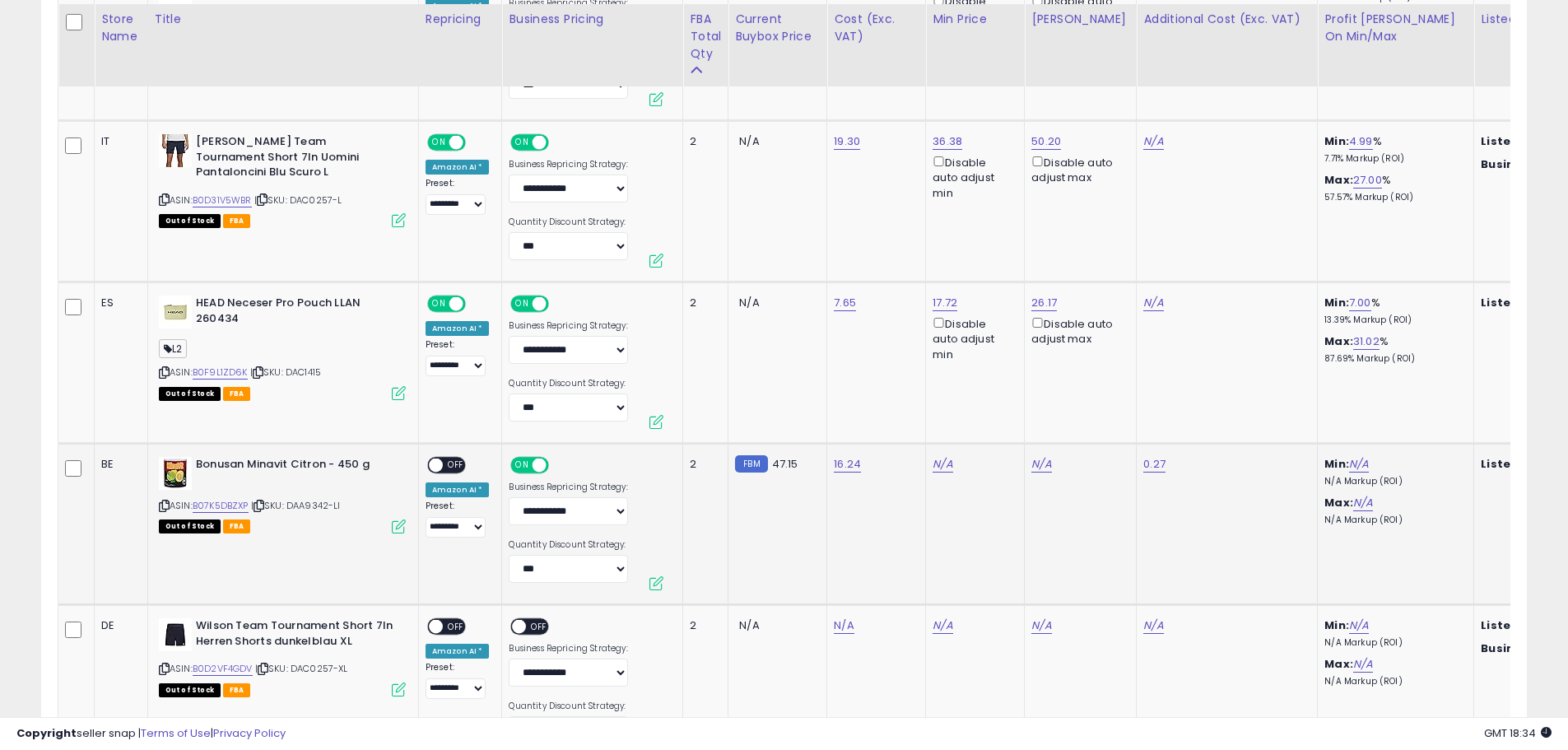
scroll to position [1975, 0]
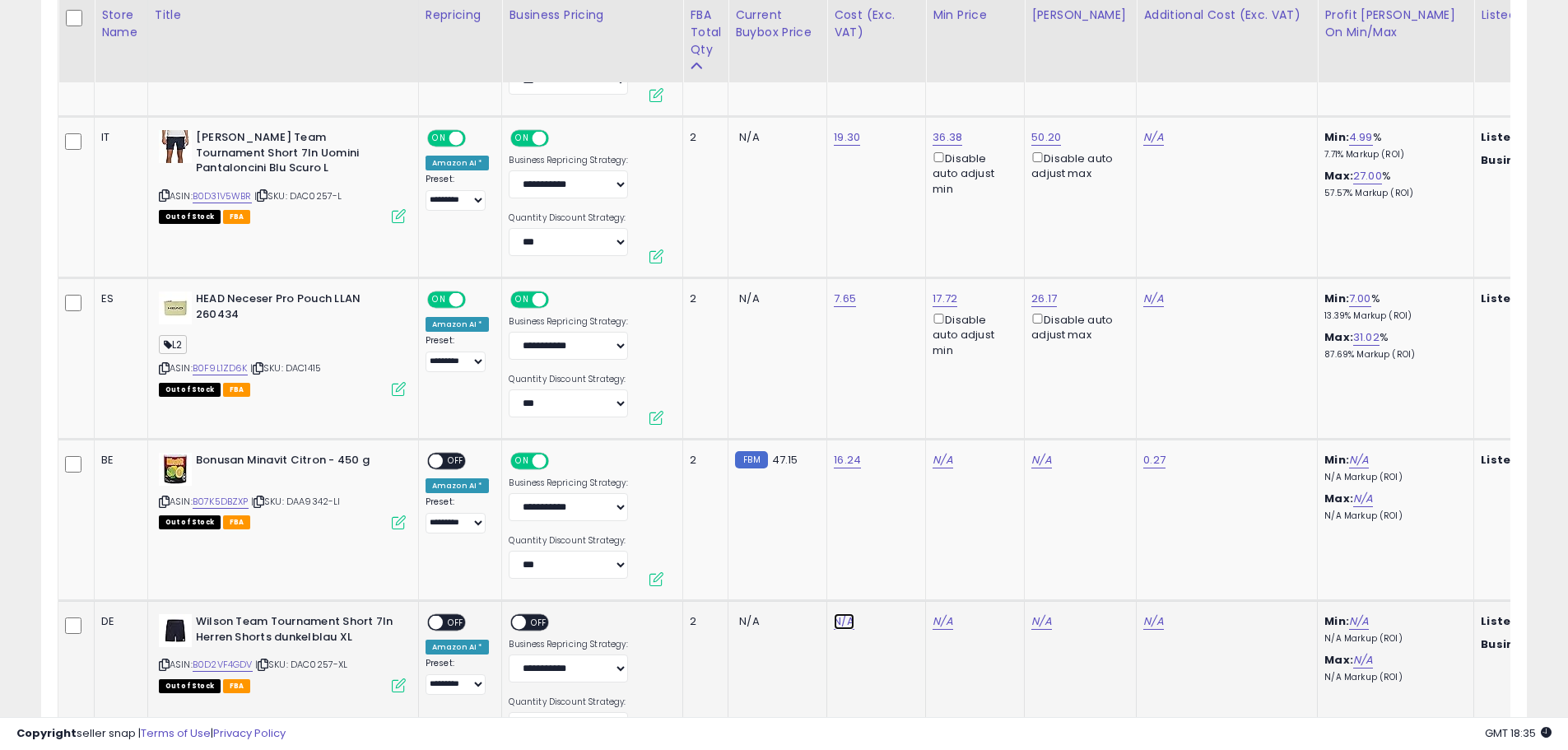
click at [845, 622] on link "N/A" at bounding box center [844, 621] width 19 height 16
type input "**"
type input "****"
click at [891, 578] on icon "submit" at bounding box center [886, 578] width 10 height 10
click at [450, 619] on span "OFF" at bounding box center [456, 623] width 26 height 14
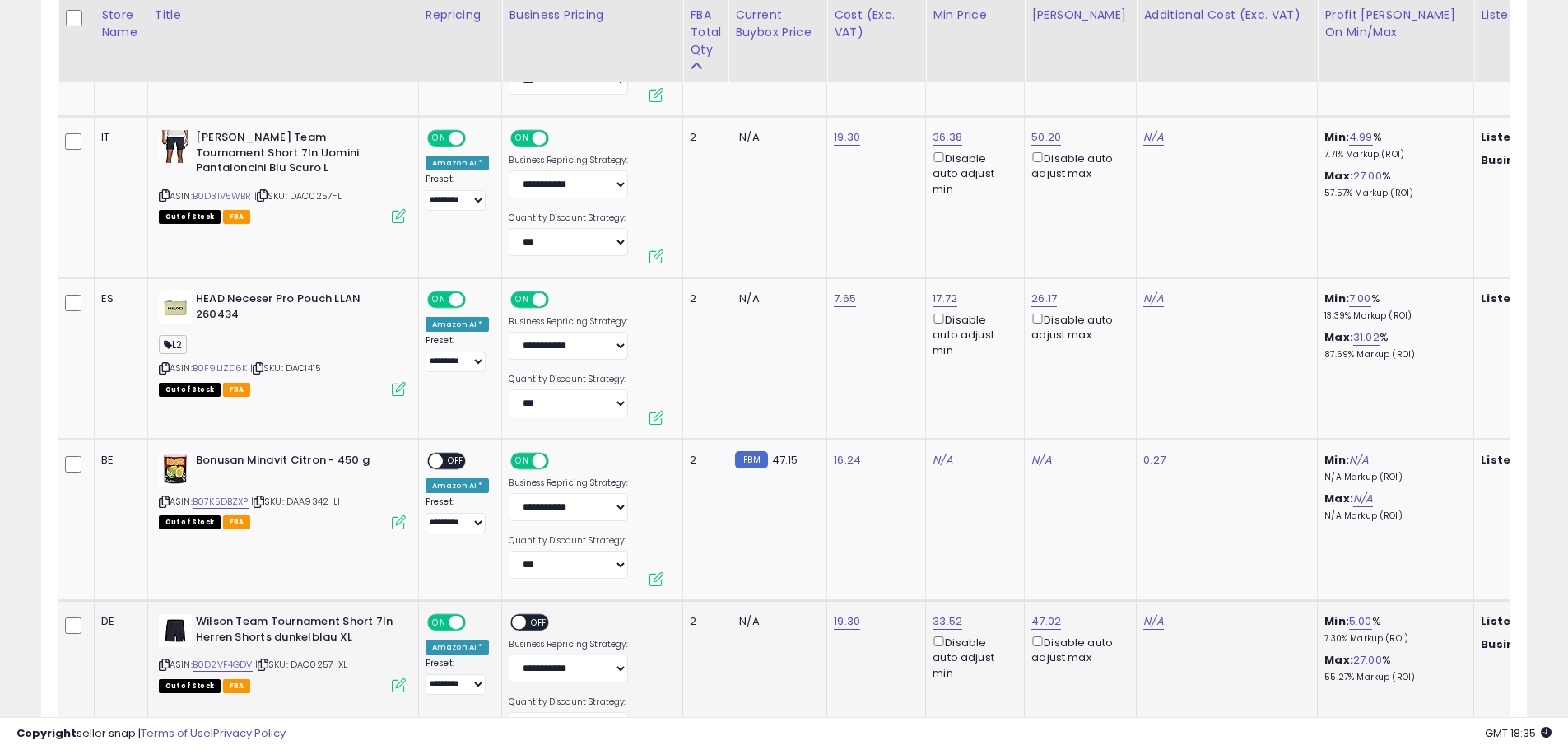
click at [536, 622] on span "OFF" at bounding box center [540, 623] width 26 height 14
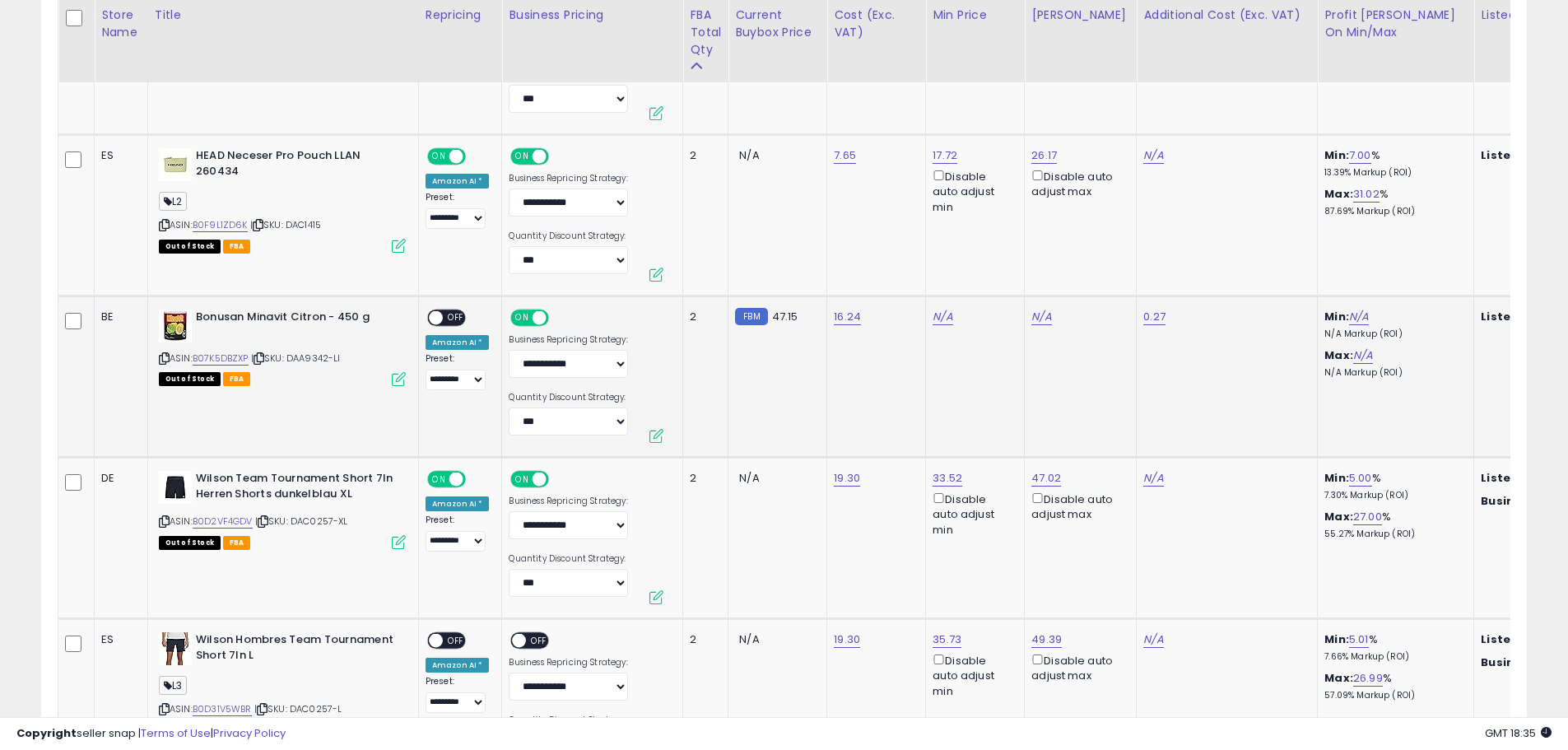
scroll to position [2140, 0]
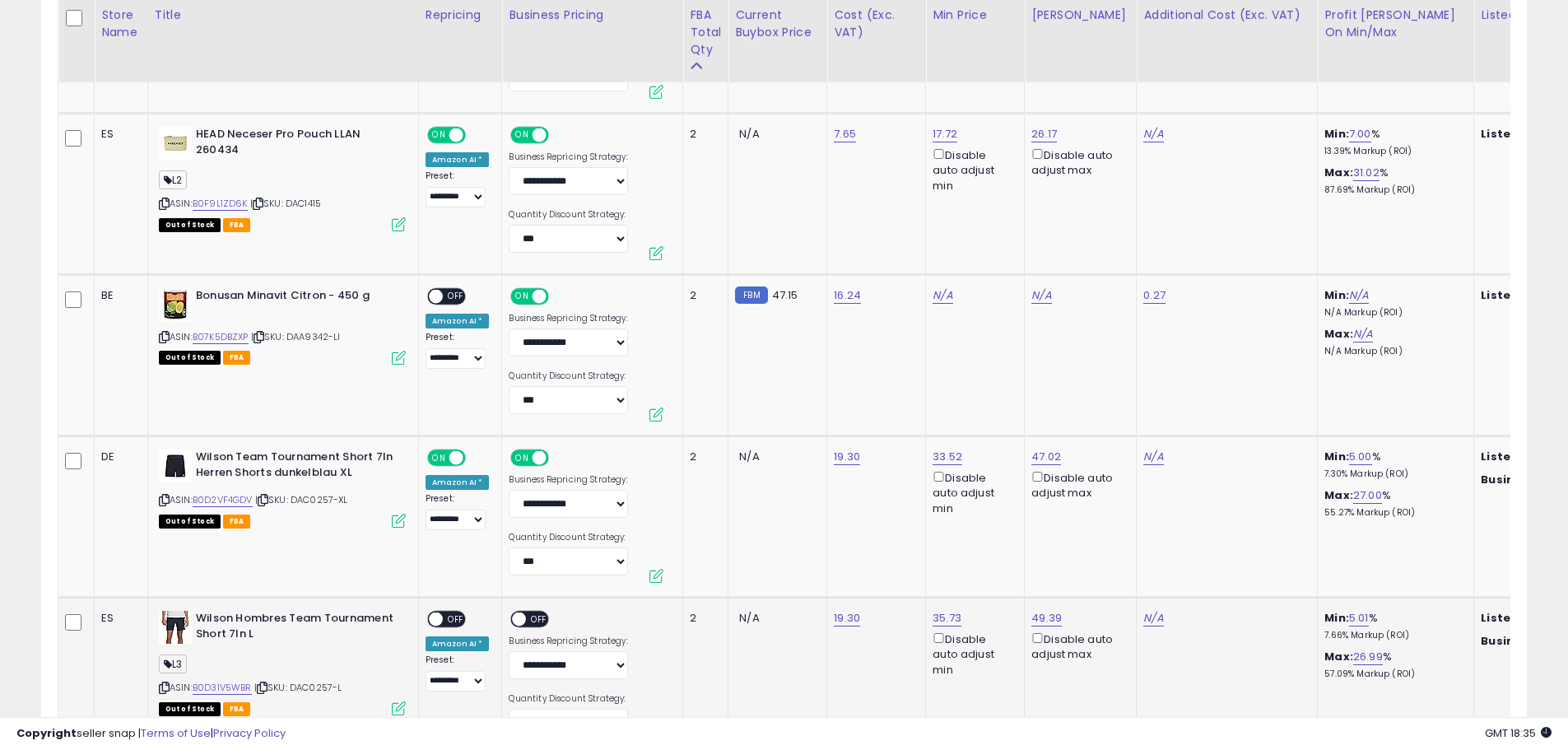
click at [455, 616] on span "OFF" at bounding box center [456, 619] width 26 height 14
click at [532, 618] on span "OFF" at bounding box center [540, 619] width 26 height 14
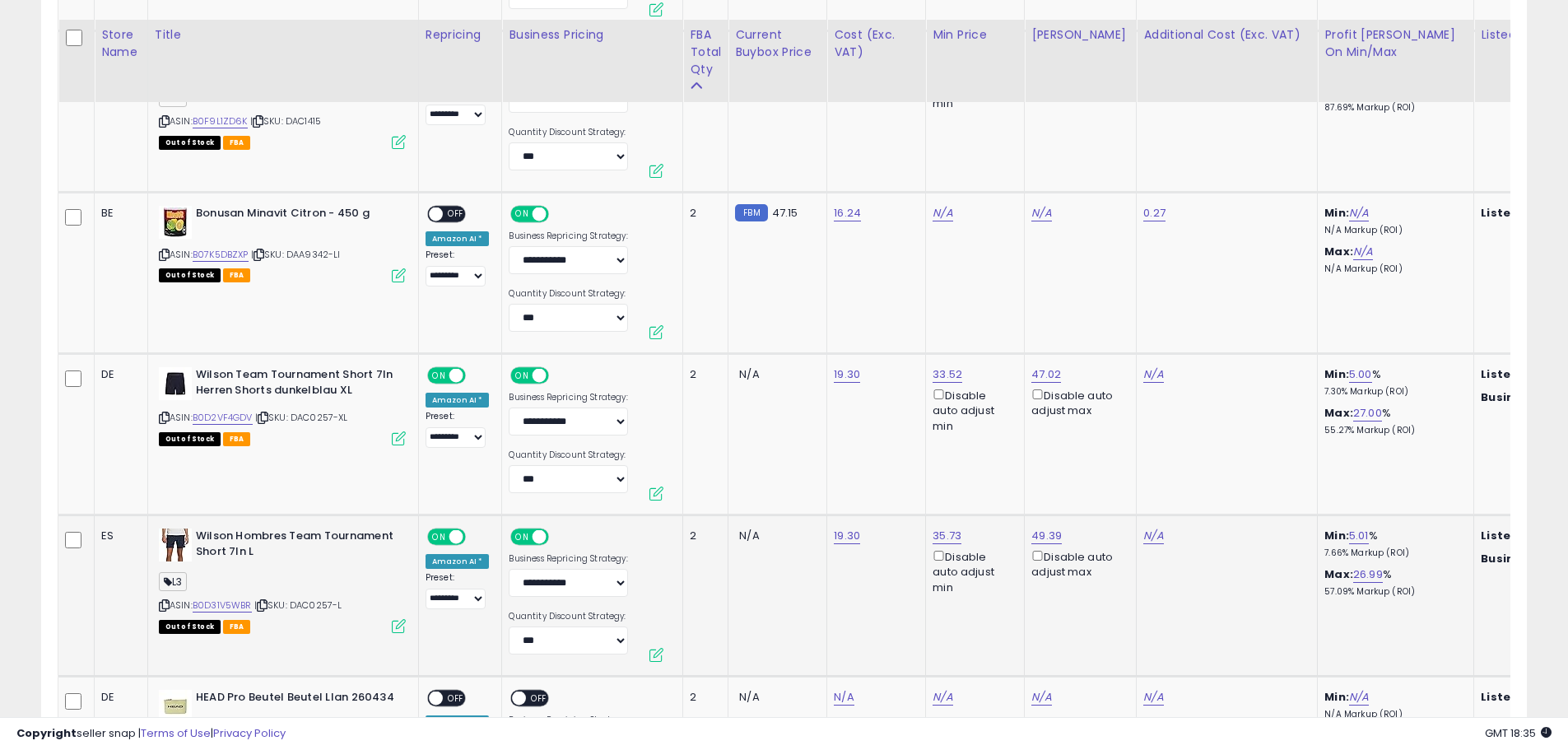
scroll to position [2304, 0]
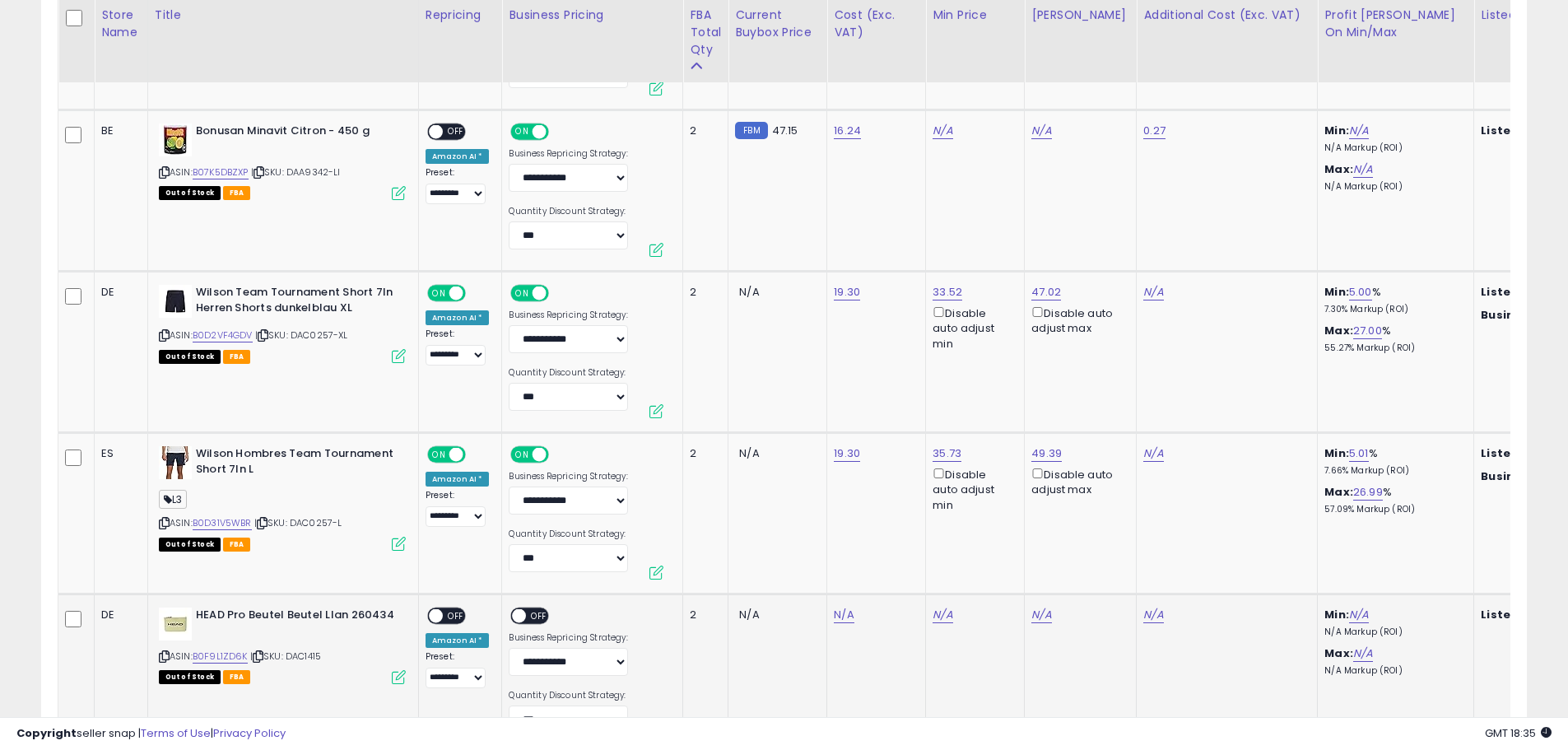
click at [828, 616] on td "N/A" at bounding box center [877, 675] width 98 height 161
click at [842, 616] on link "N/A" at bounding box center [844, 614] width 19 height 16
type input "*"
type input "****"
click at [891, 569] on icon "submit" at bounding box center [886, 571] width 10 height 10
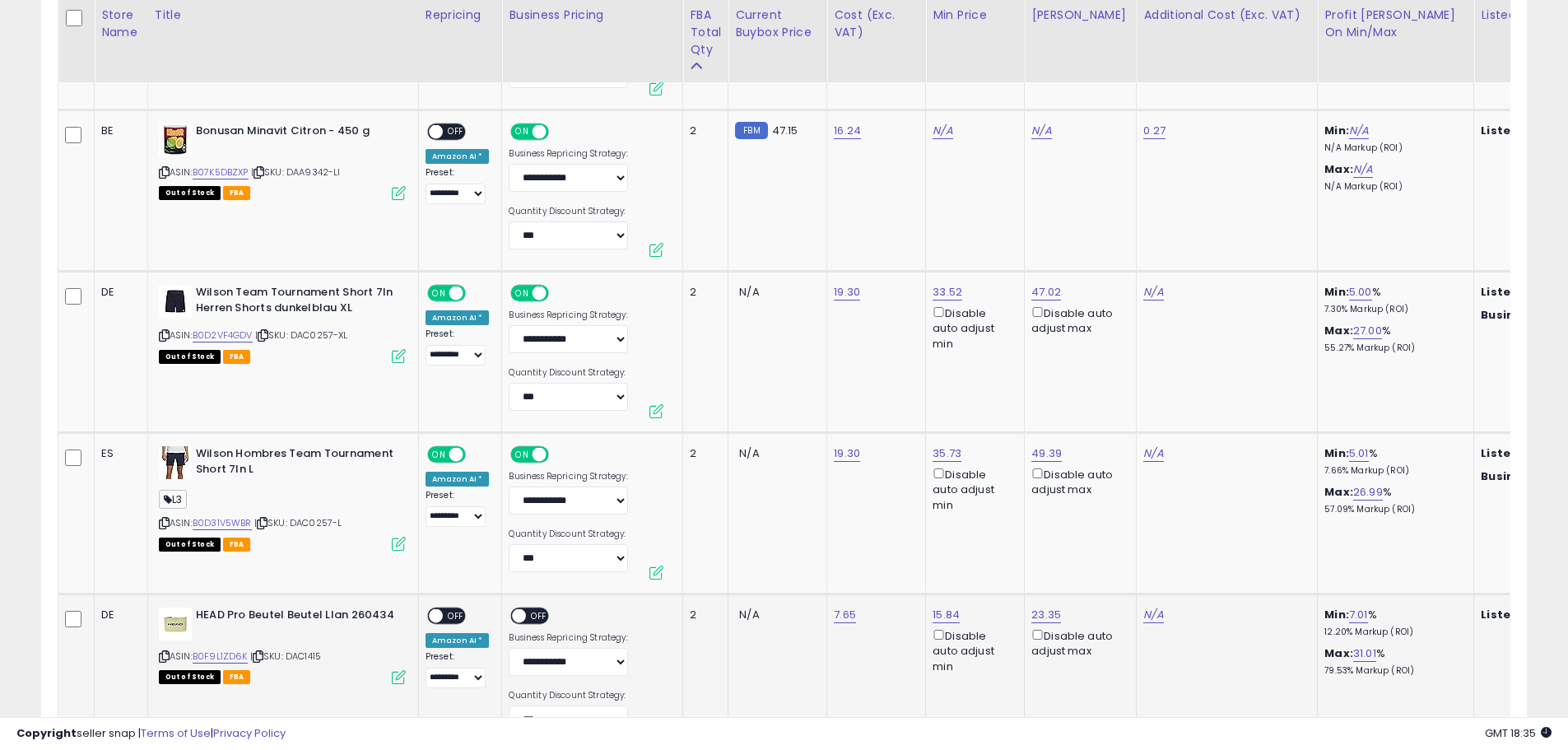
click at [451, 617] on span "OFF" at bounding box center [456, 616] width 26 height 14
click at [534, 620] on span "OFF" at bounding box center [540, 616] width 26 height 14
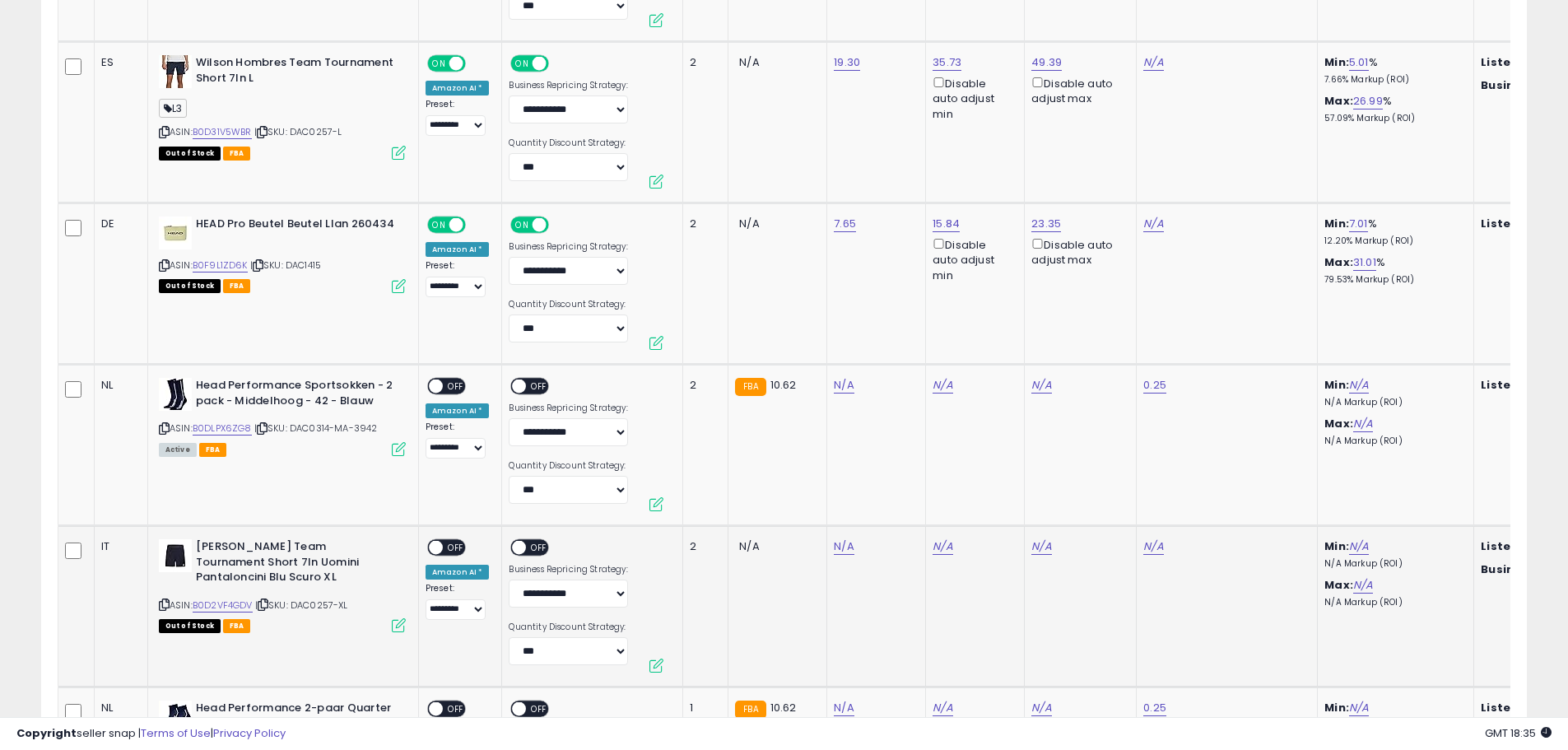
scroll to position [2715, 0]
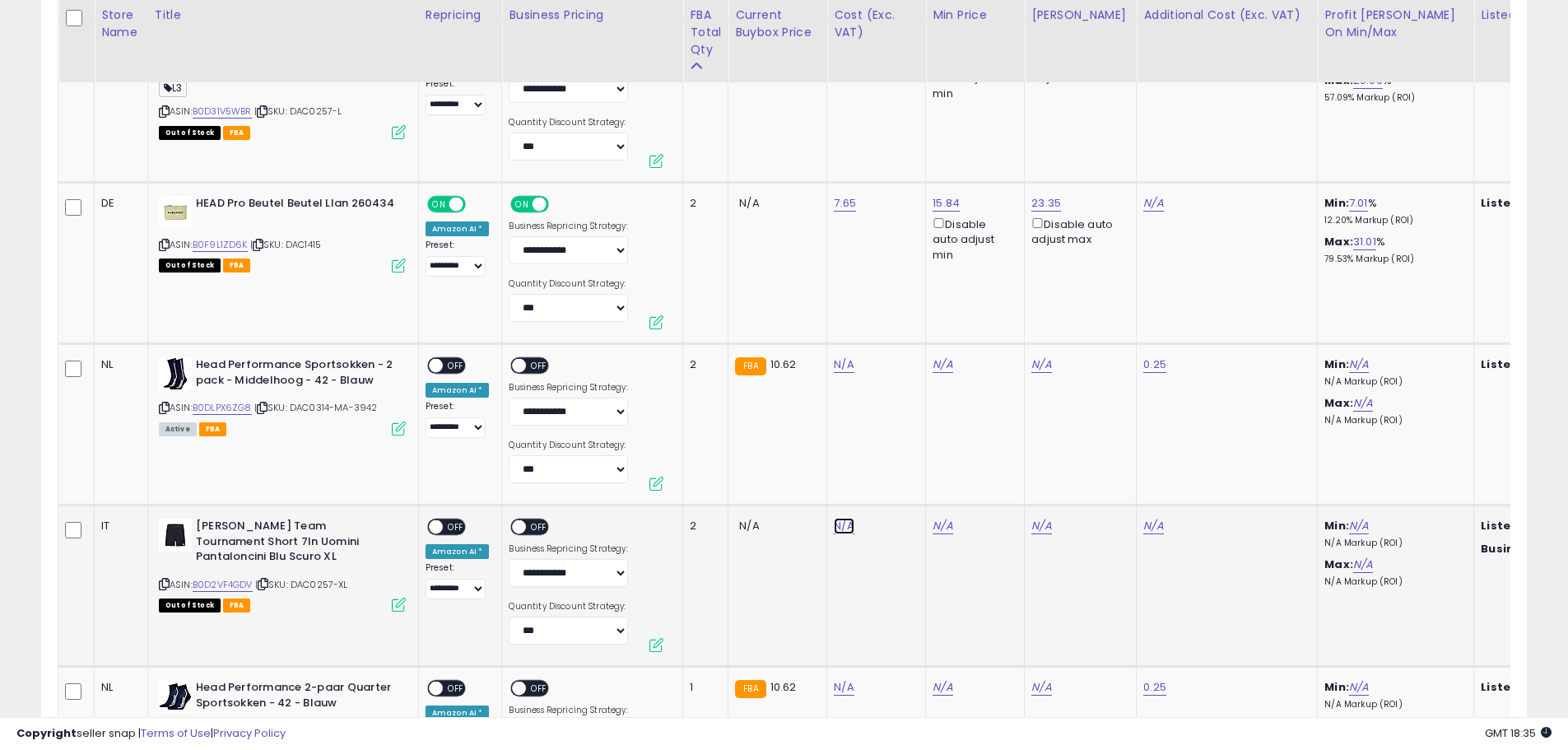
click at [838, 529] on link "N/A" at bounding box center [844, 525] width 19 height 16
type input "**"
type input "****"
click at [891, 486] on icon "submit" at bounding box center [886, 483] width 10 height 10
click at [458, 530] on span "OFF" at bounding box center [456, 527] width 26 height 14
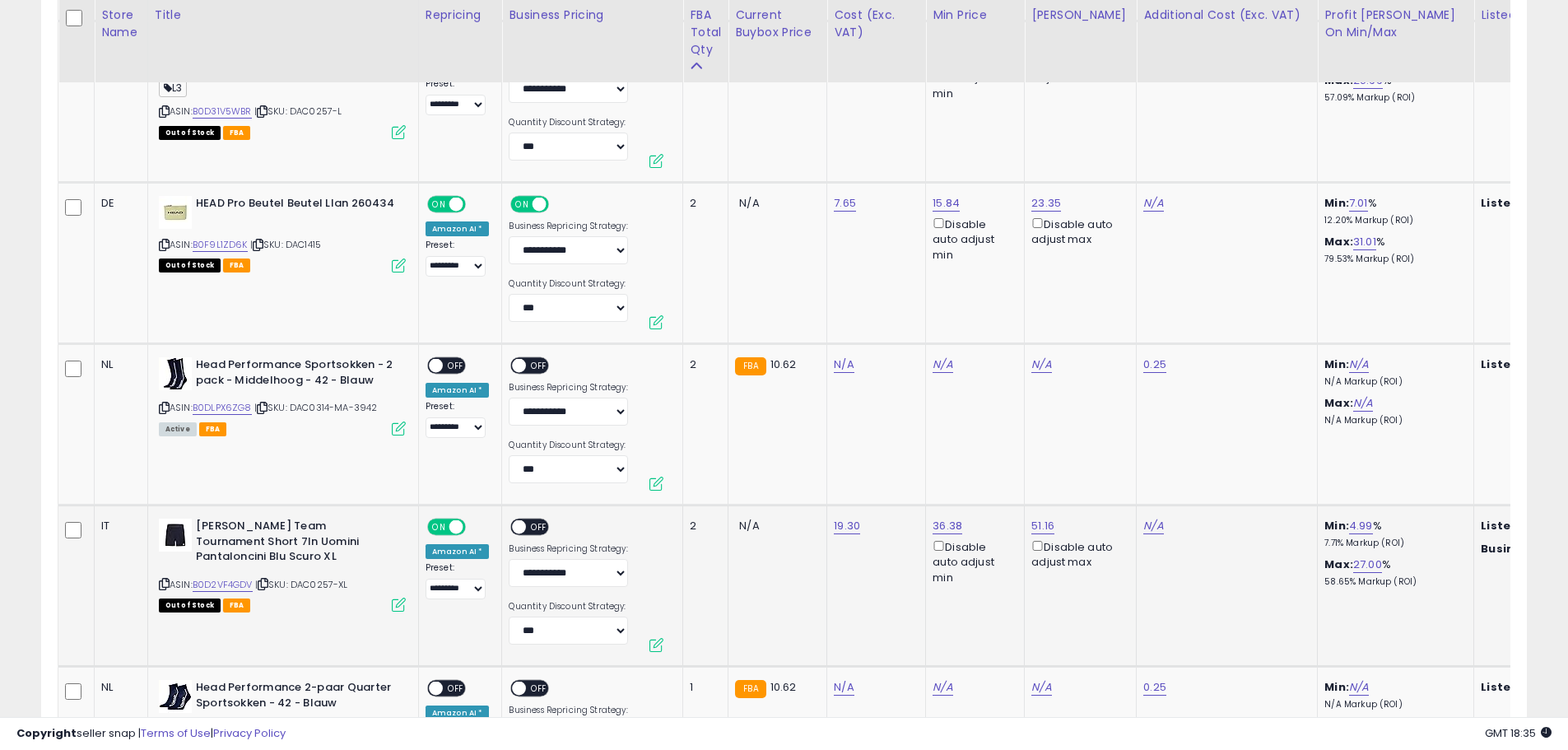
drag, startPoint x: 527, startPoint y: 527, endPoint x: 631, endPoint y: 530, distance: 104.0
click at [527, 527] on span "OFF" at bounding box center [540, 527] width 26 height 14
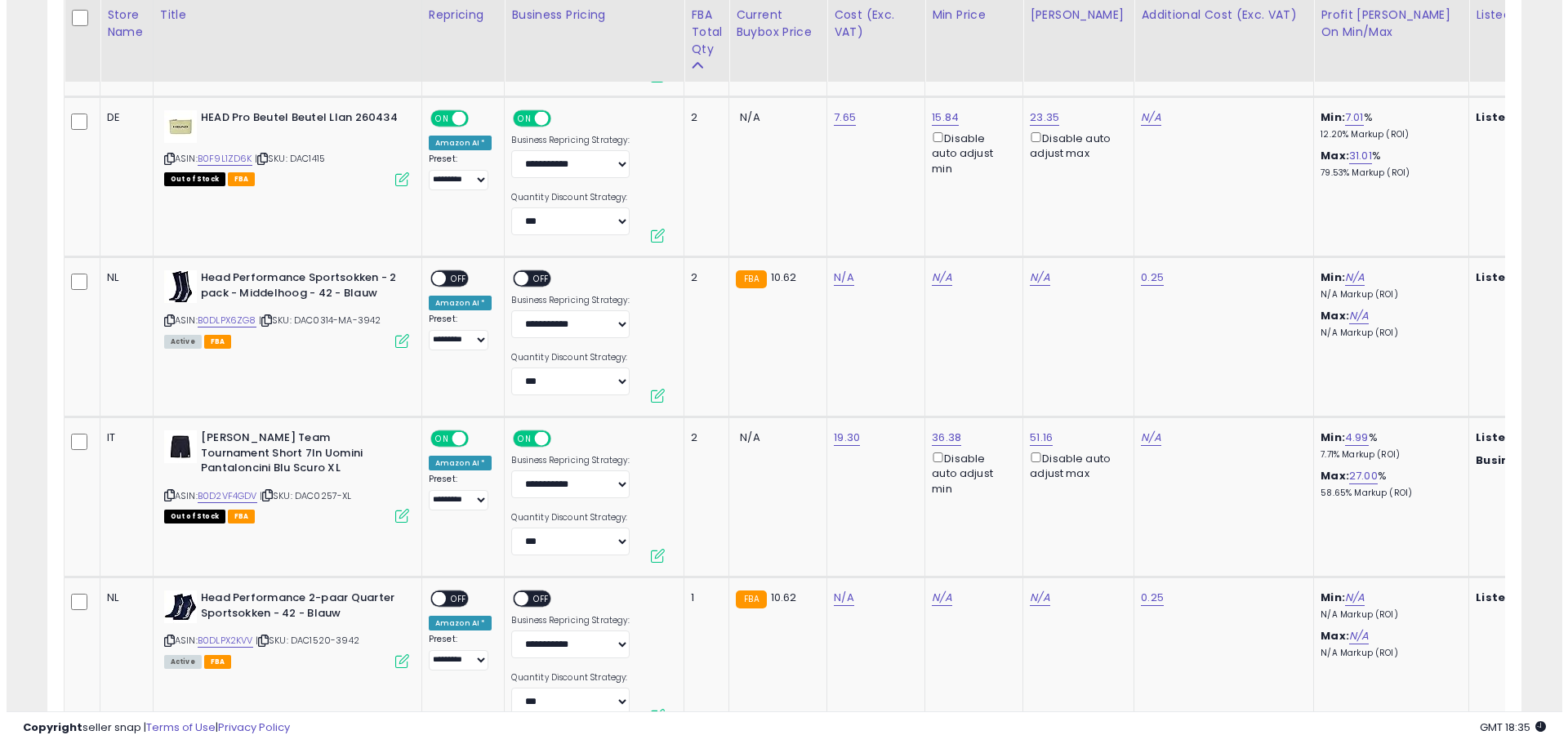
scroll to position [174, 0]
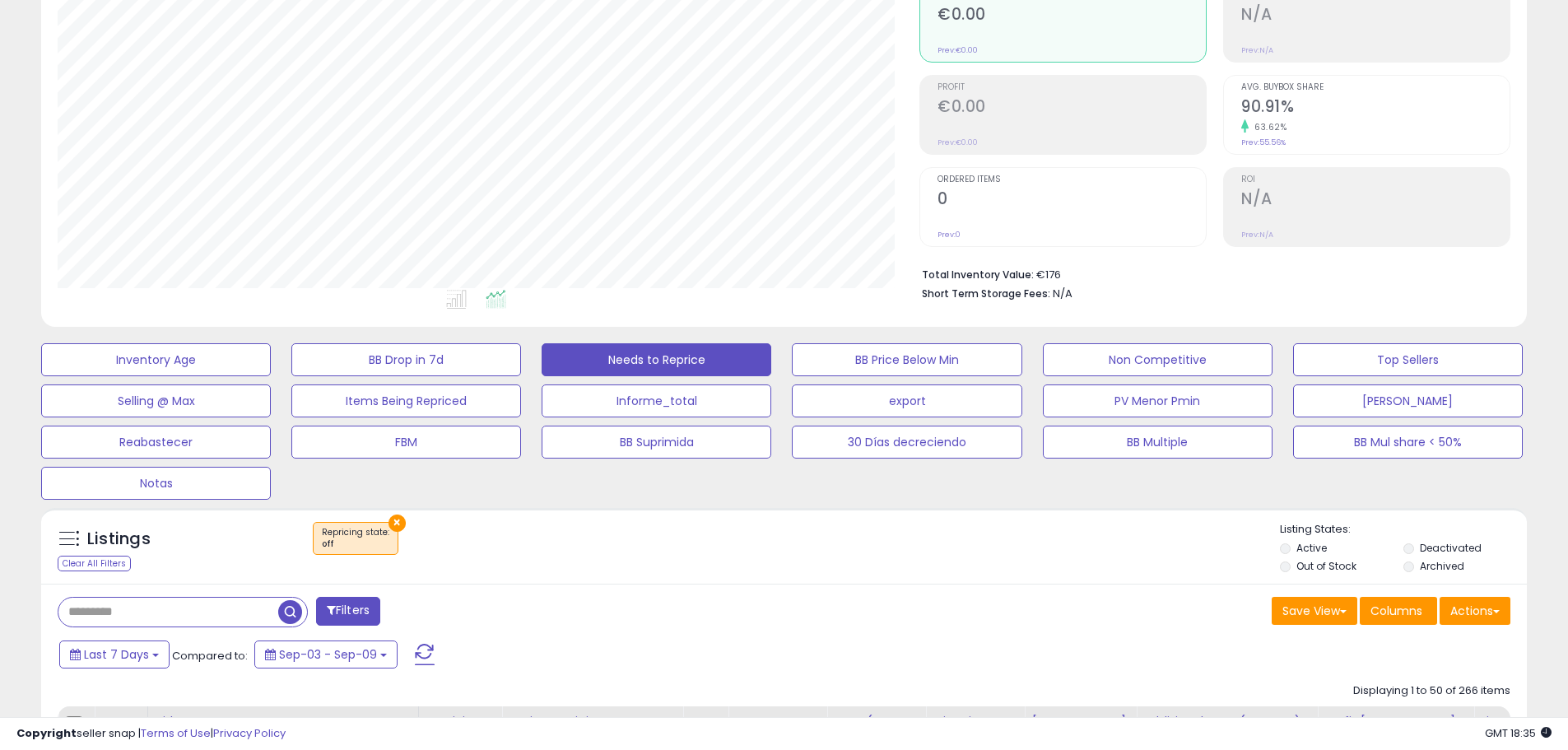
click at [422, 658] on span at bounding box center [425, 654] width 19 height 21
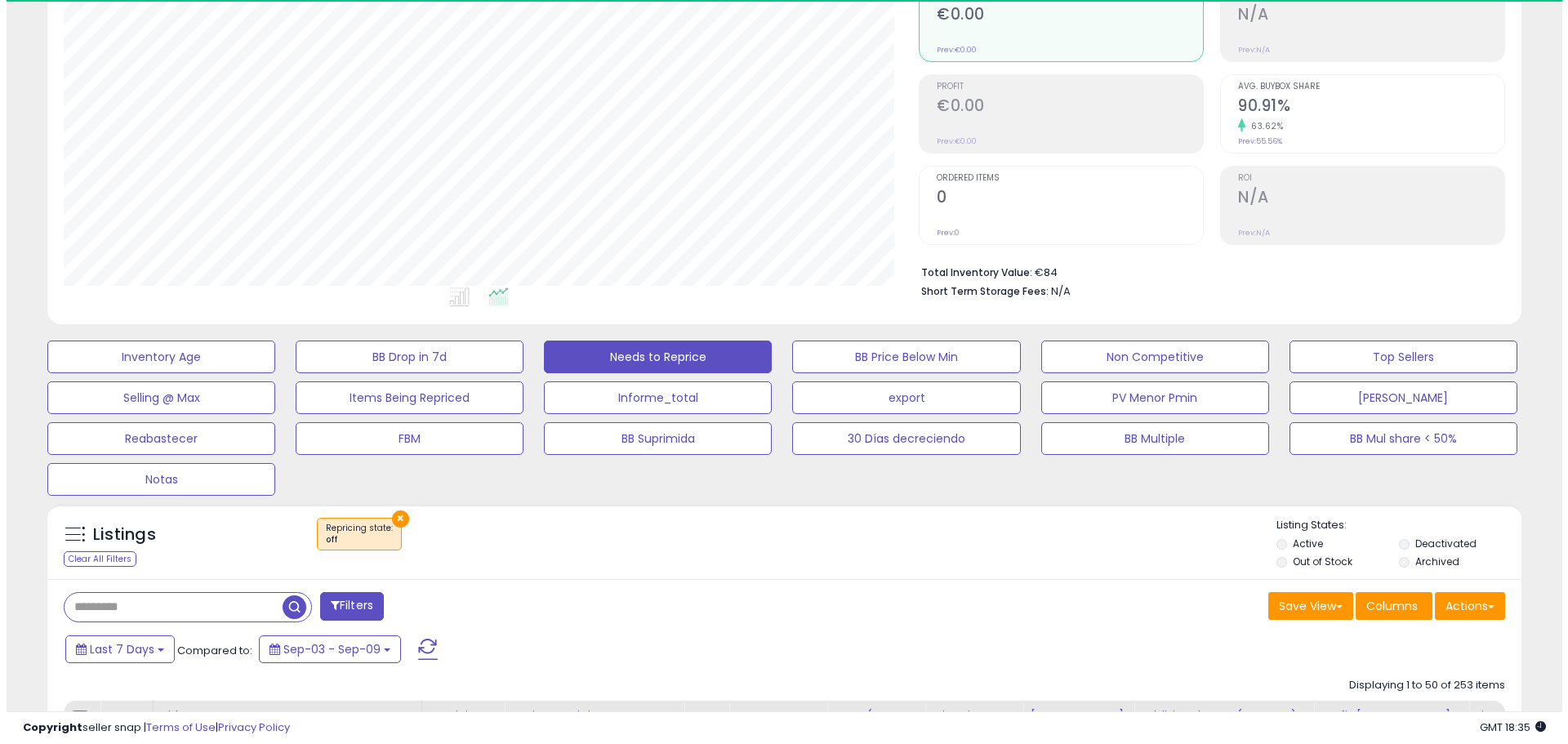
scroll to position [335, 855]
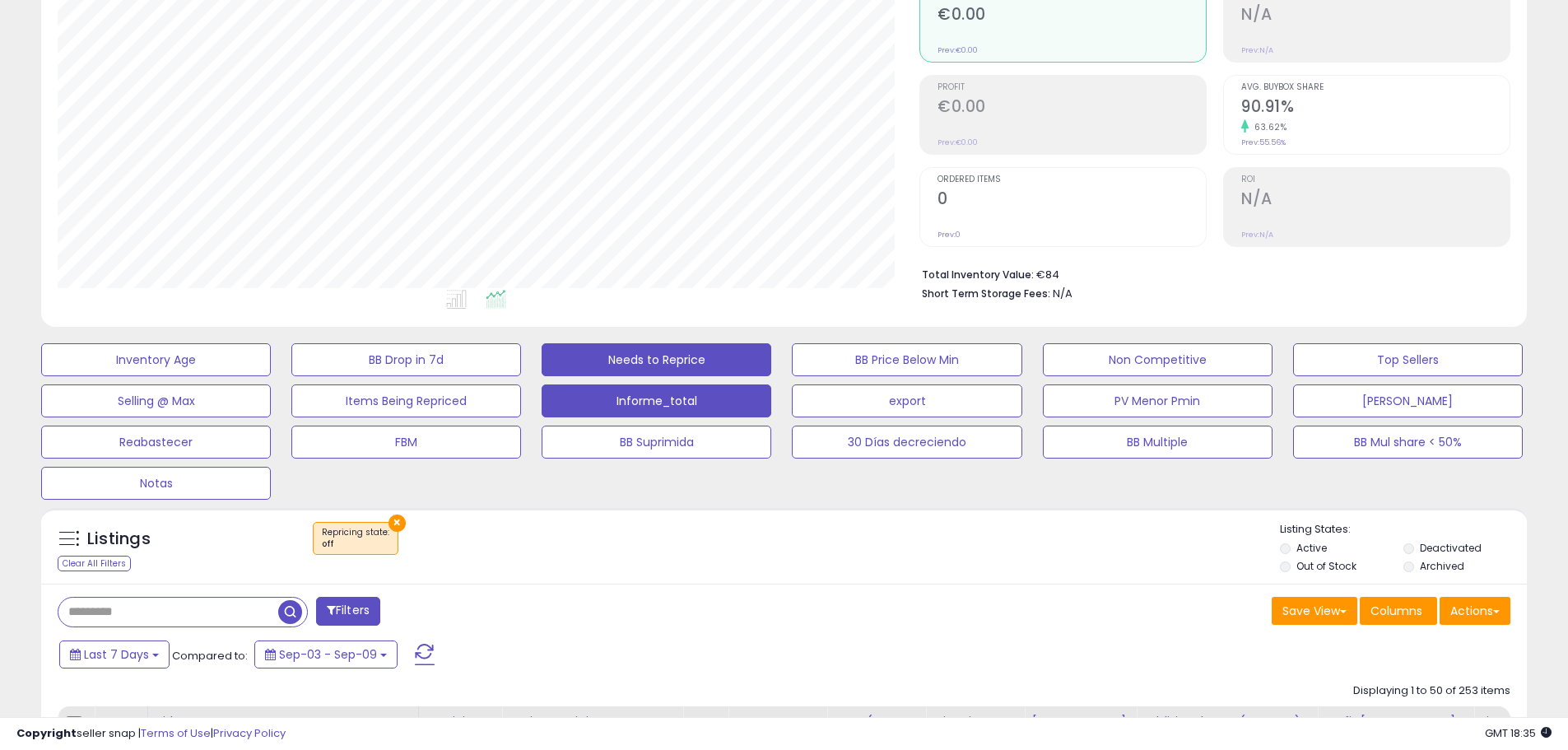
click at [682, 396] on button "Informe_total" at bounding box center [657, 401] width 230 height 33
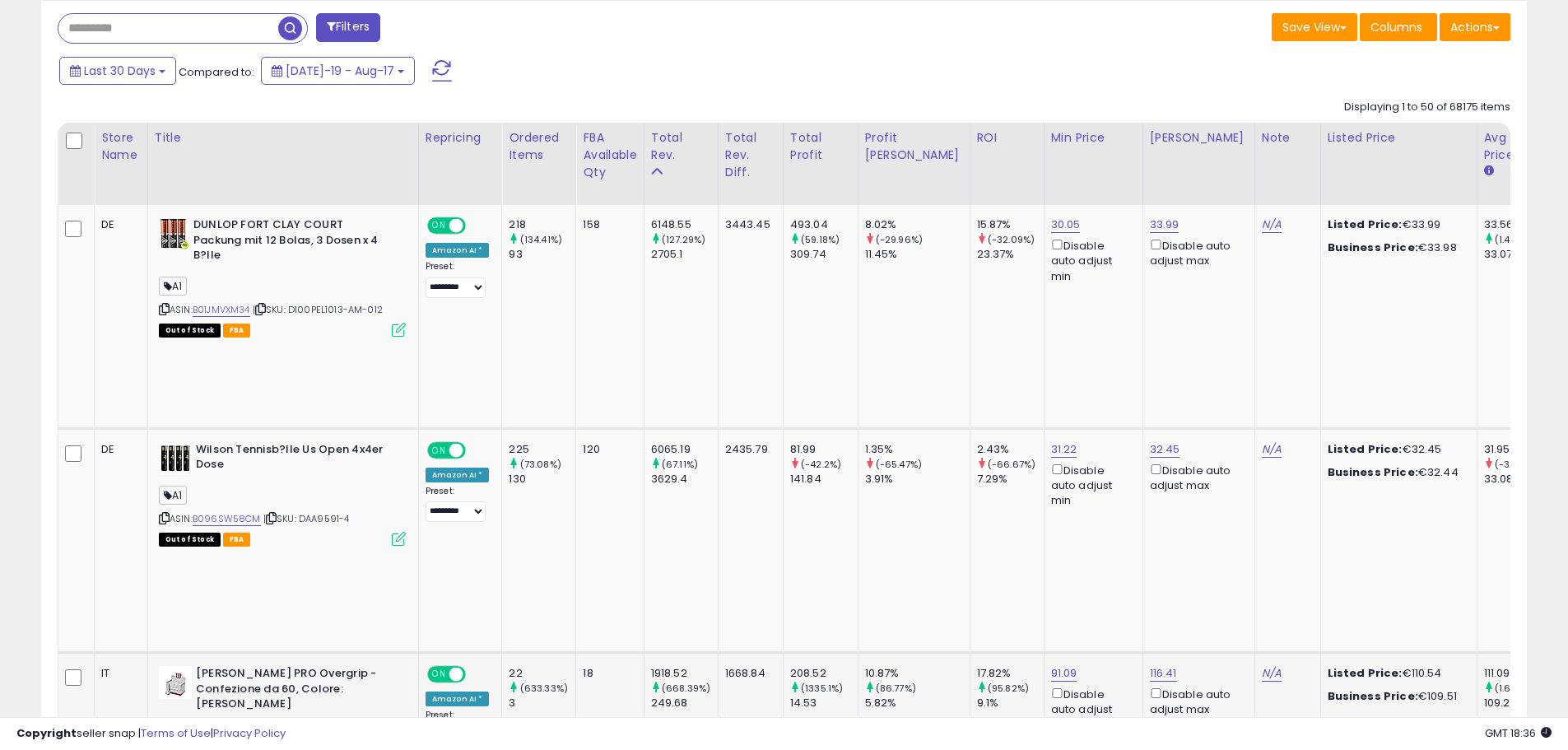
scroll to position [751, 0]
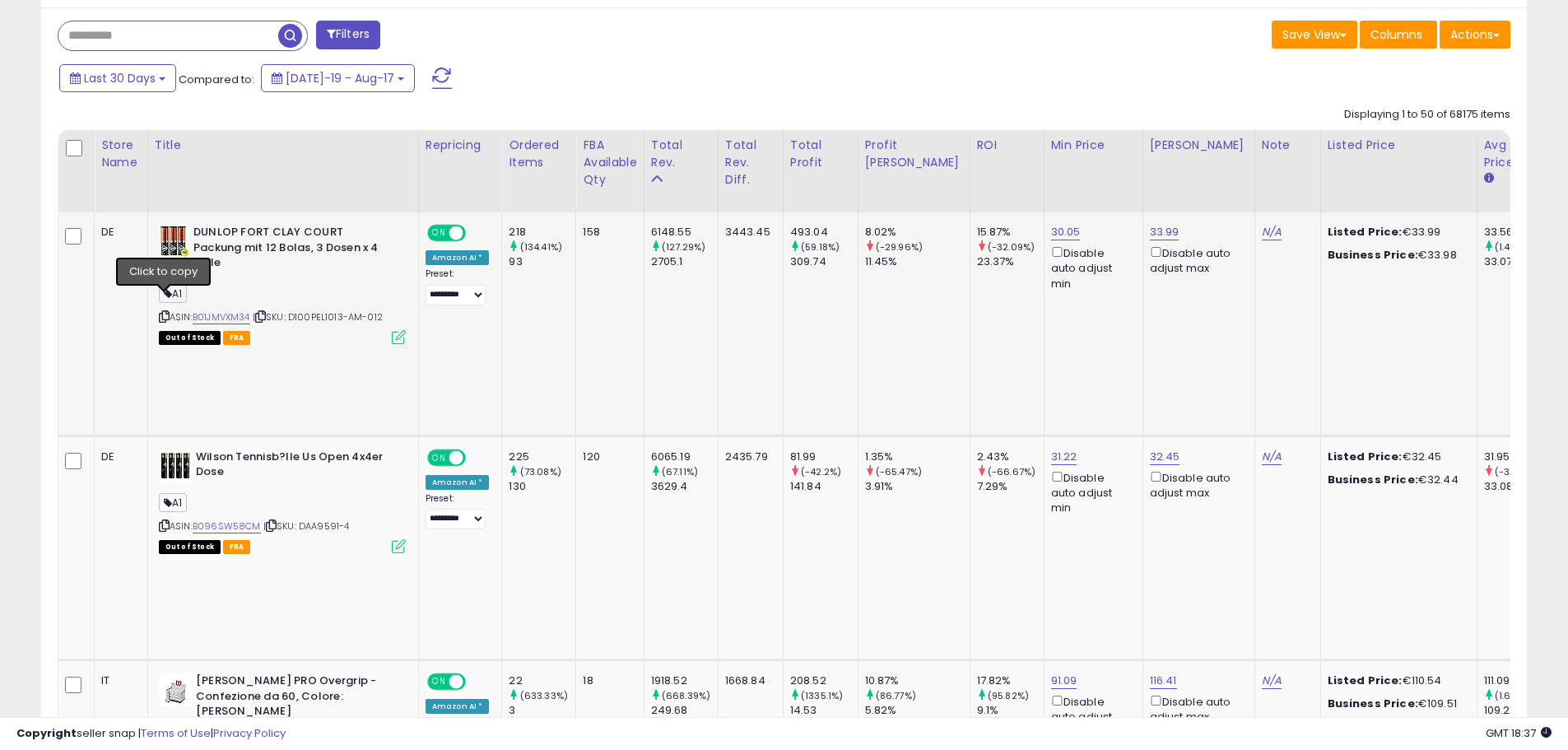
click at [167, 312] on icon at bounding box center [164, 316] width 11 height 9
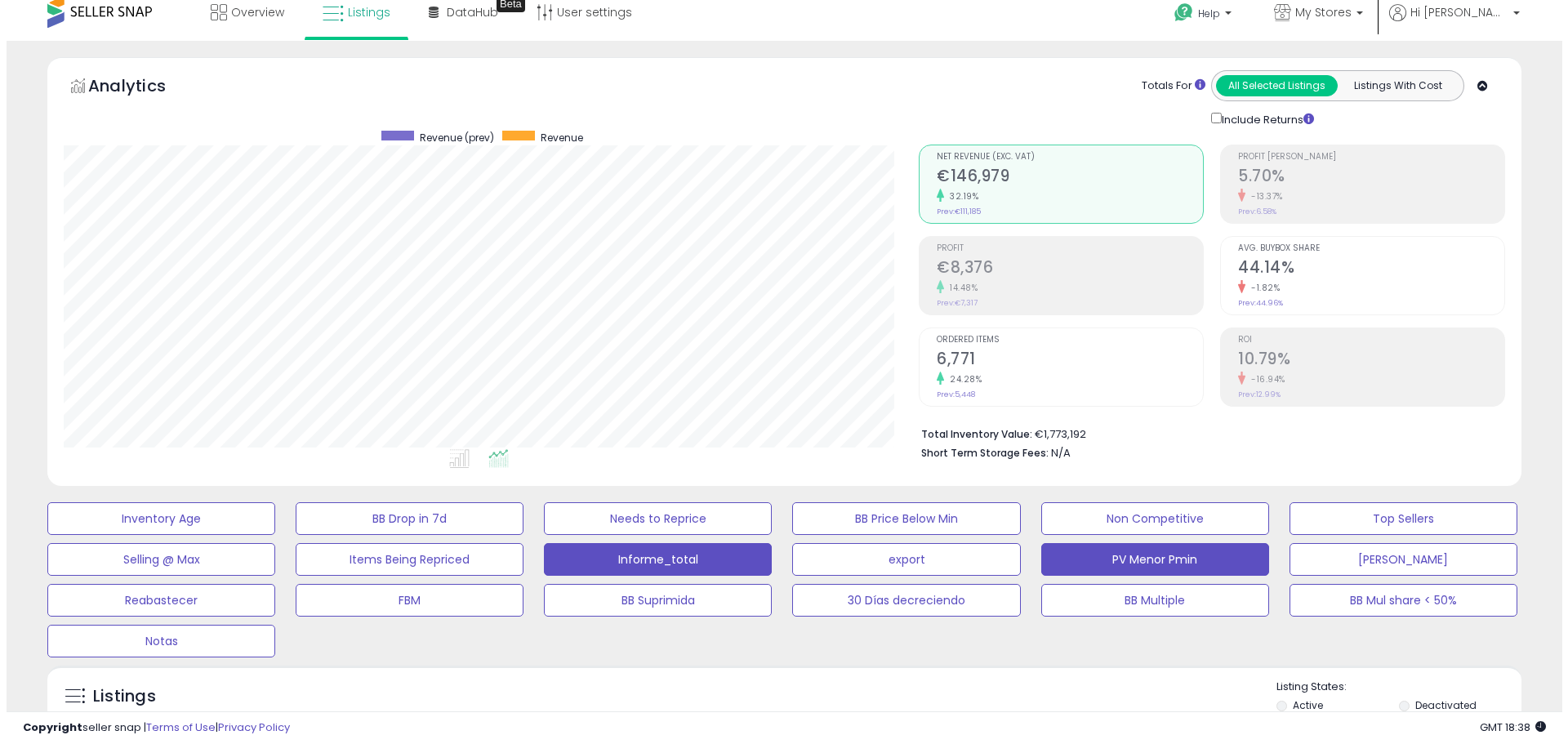
scroll to position [0, 0]
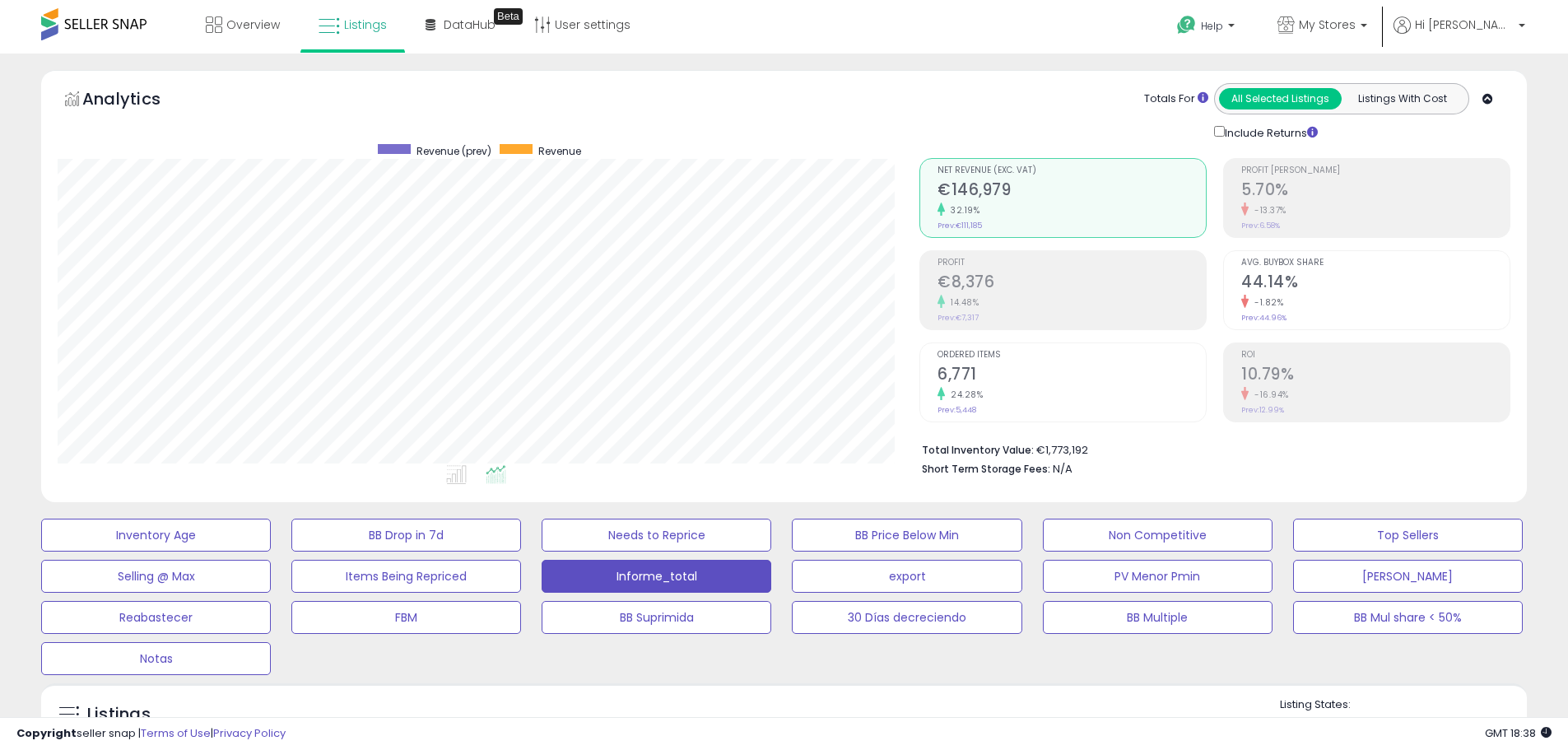
click at [1339, 198] on h2 "5.70%" at bounding box center [1376, 191] width 268 height 22
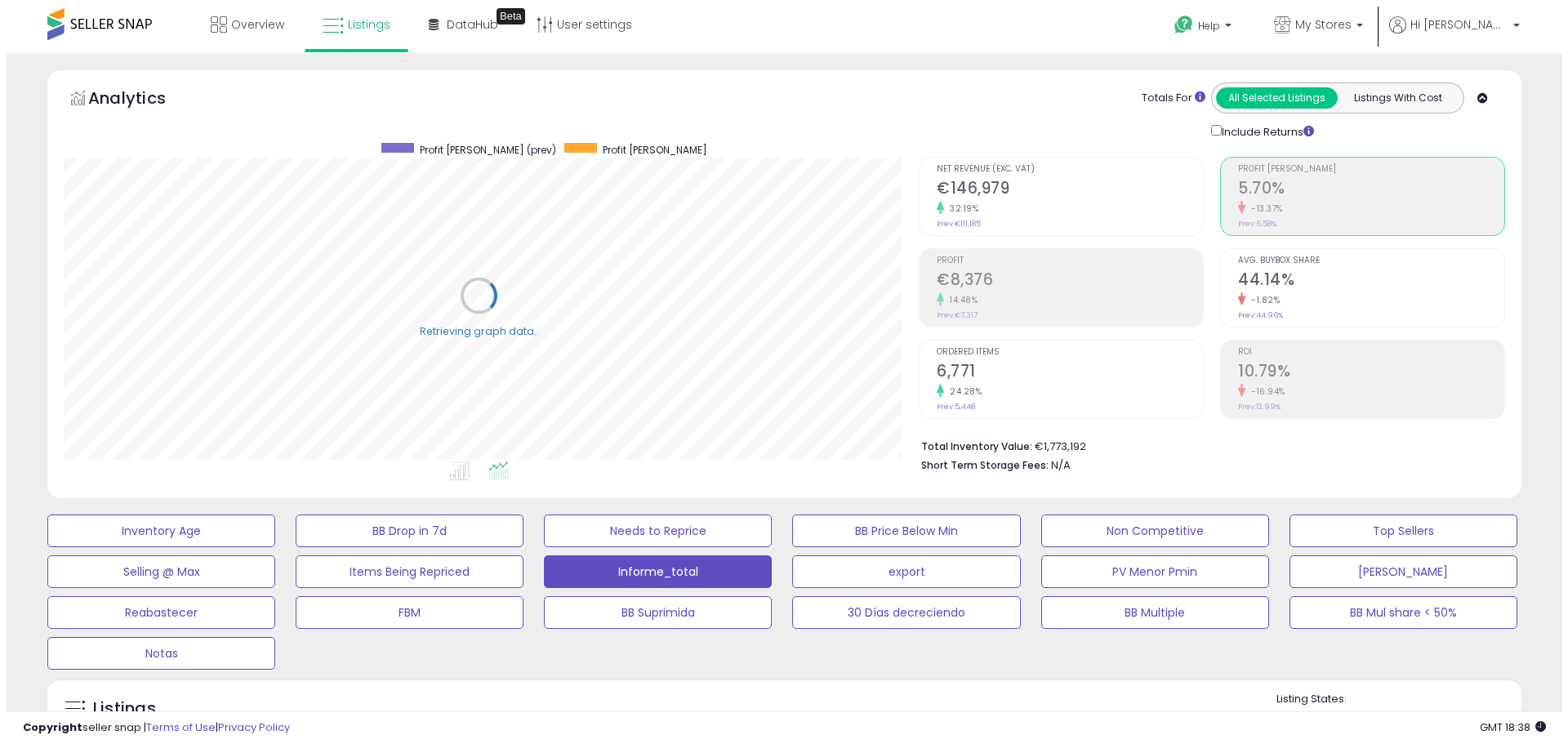
scroll to position [816024, 815778]
click at [1078, 296] on div "14.48%" at bounding box center [1063, 300] width 266 height 15
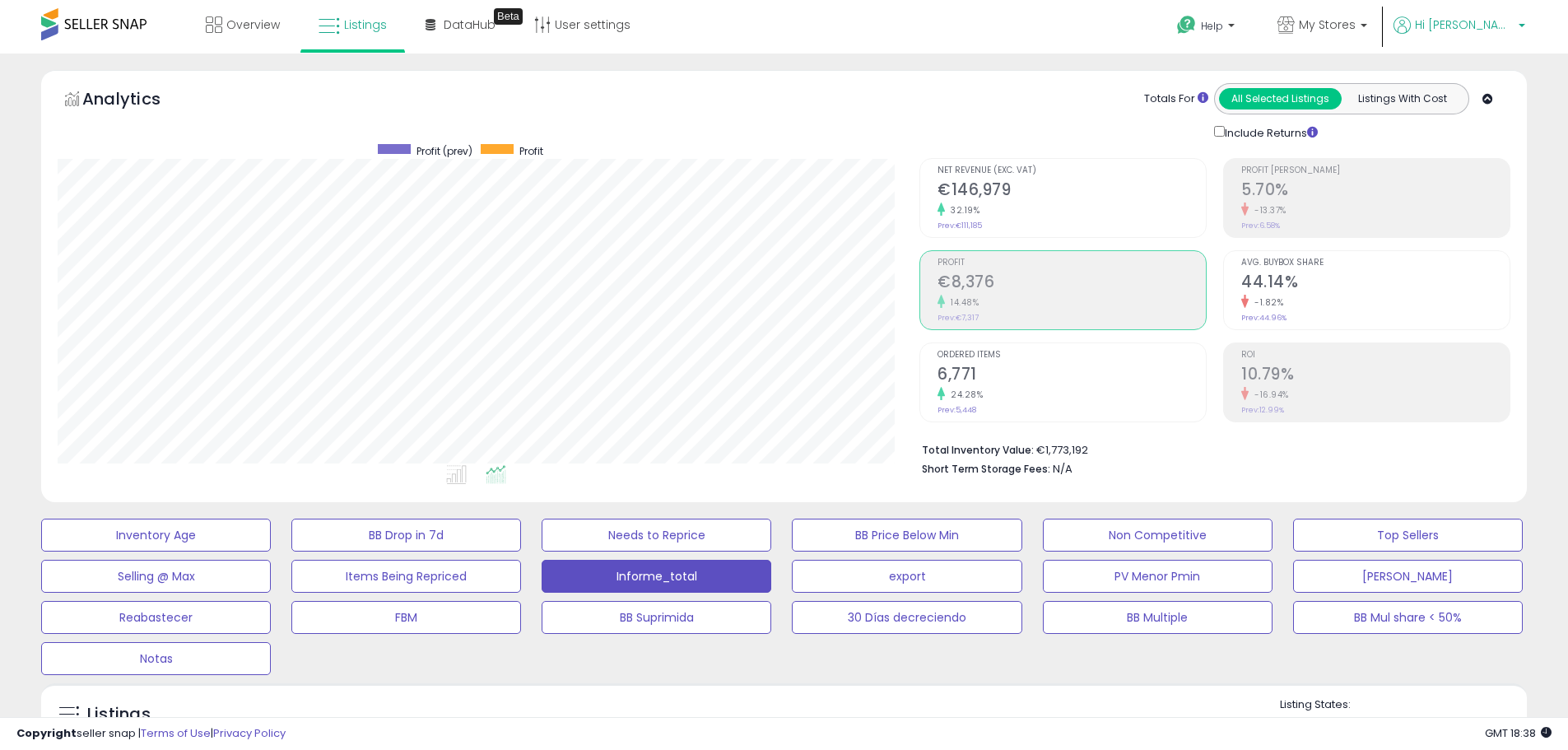
click at [1497, 26] on span "Hi [PERSON_NAME]" at bounding box center [1465, 24] width 98 height 16
click at [1494, 174] on link "Logout" at bounding box center [1489, 174] width 37 height 15
